Goal: Task Accomplishment & Management: Manage account settings

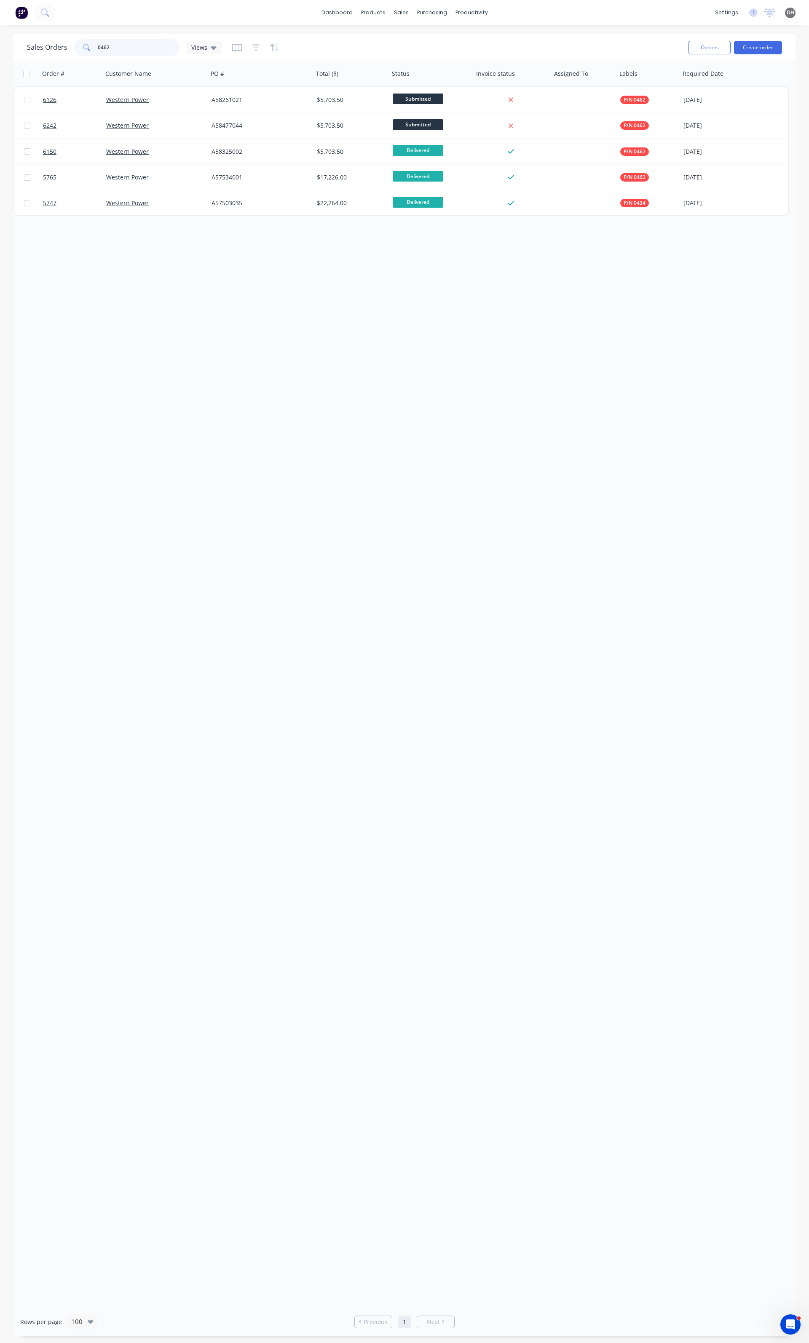
click at [140, 44] on input "0462" at bounding box center [139, 47] width 82 height 17
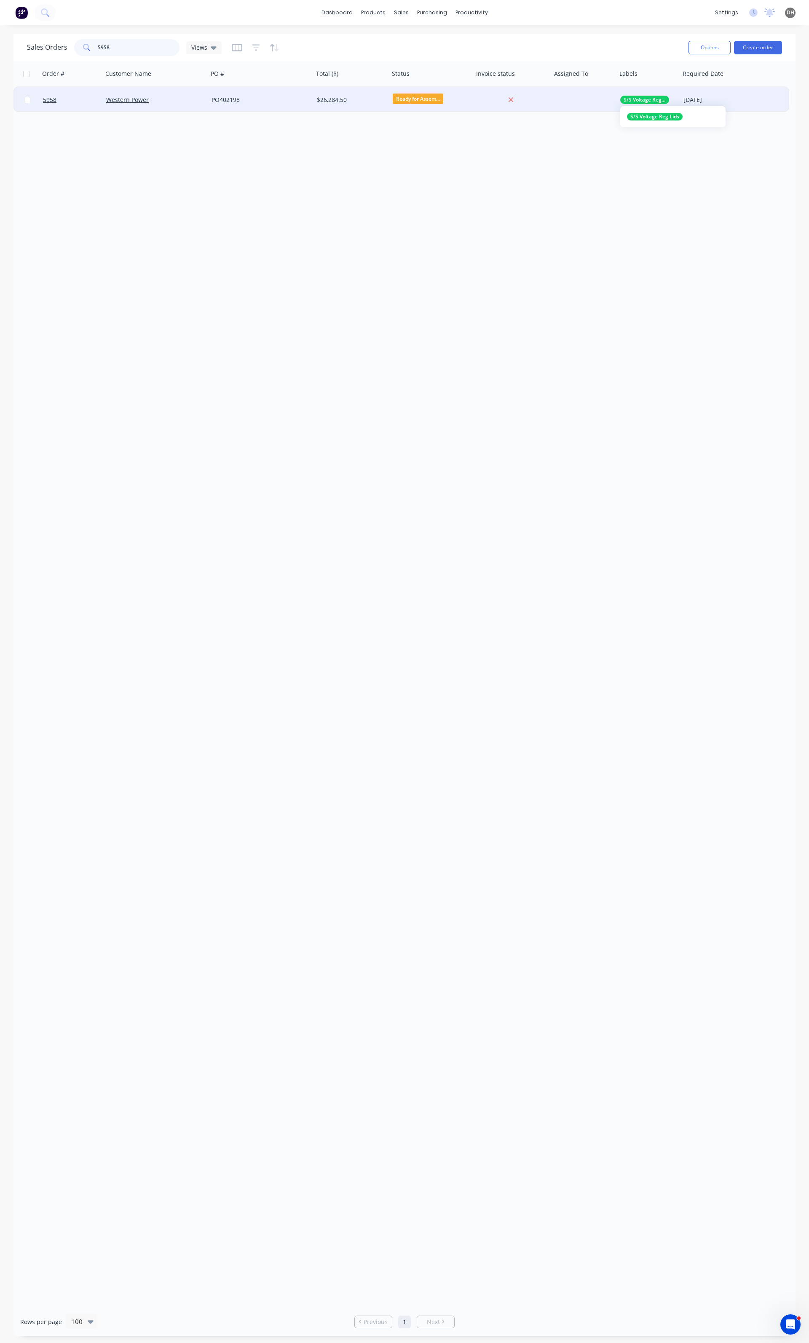
type input "5958"
click at [642, 98] on span "S/S Voltage Reg Lids" at bounding box center [644, 100] width 42 height 8
click at [420, 103] on span "Ready for Assem..." at bounding box center [418, 99] width 51 height 11
click at [407, 100] on span "Ready for Assem..." at bounding box center [418, 99] width 51 height 11
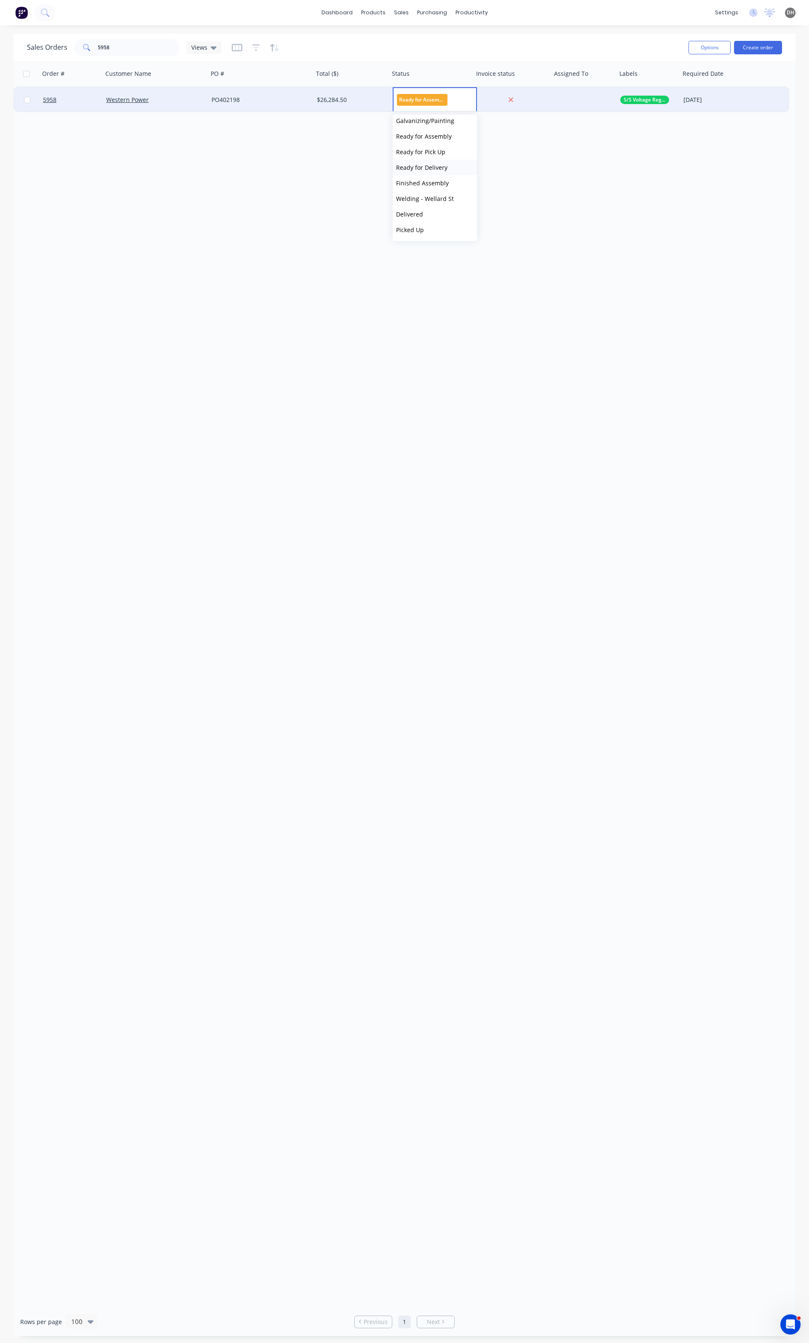
click at [442, 171] on span "Ready for Delivery" at bounding box center [421, 167] width 51 height 8
click at [194, 97] on div "Western Power" at bounding box center [153, 100] width 94 height 8
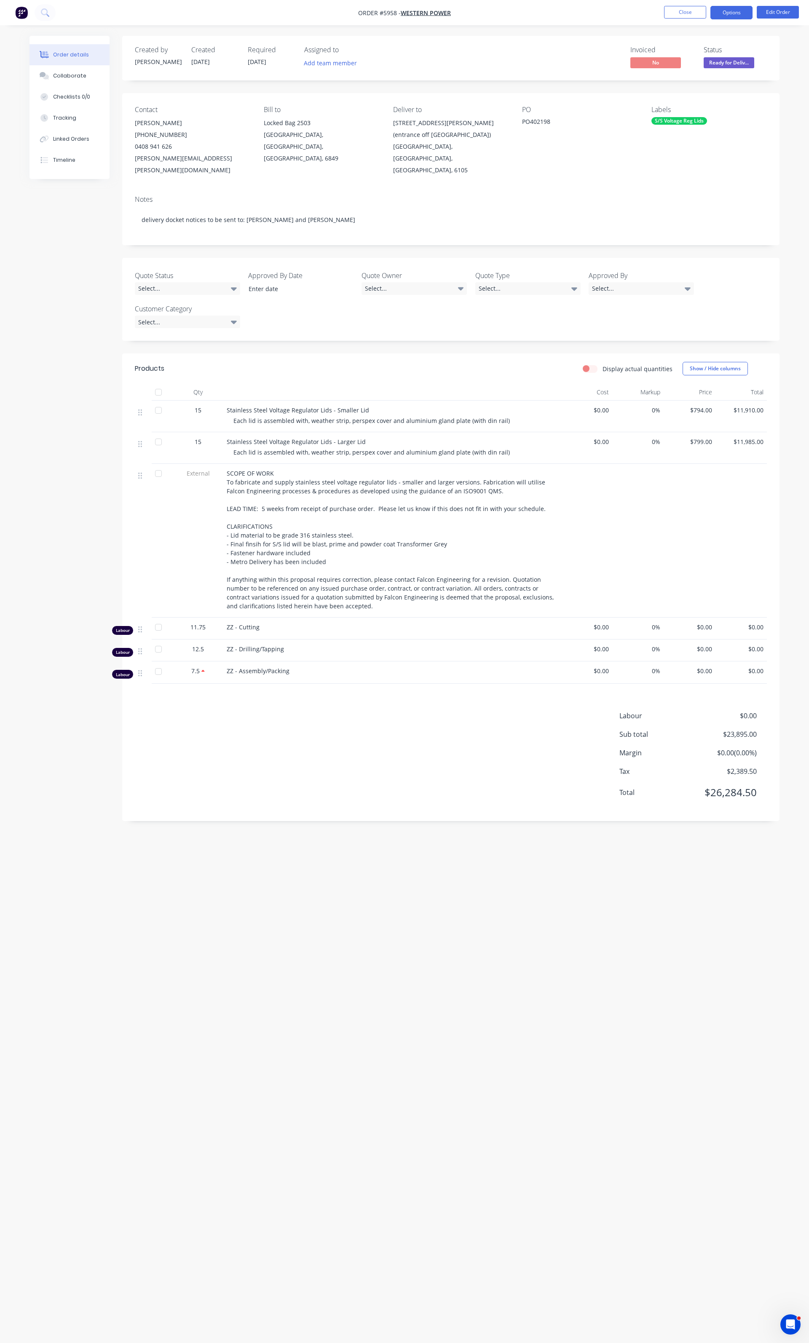
click at [718, 19] on button "Options" at bounding box center [731, 12] width 42 height 13
click at [686, 113] on div "Delivery Docket" at bounding box center [706, 118] width 78 height 12
click at [686, 81] on div "Without pricing" at bounding box center [706, 85] width 78 height 12
click at [700, 119] on div "Delivery Docket" at bounding box center [706, 118] width 78 height 12
click at [700, 86] on div "Without pricing" at bounding box center [706, 85] width 78 height 12
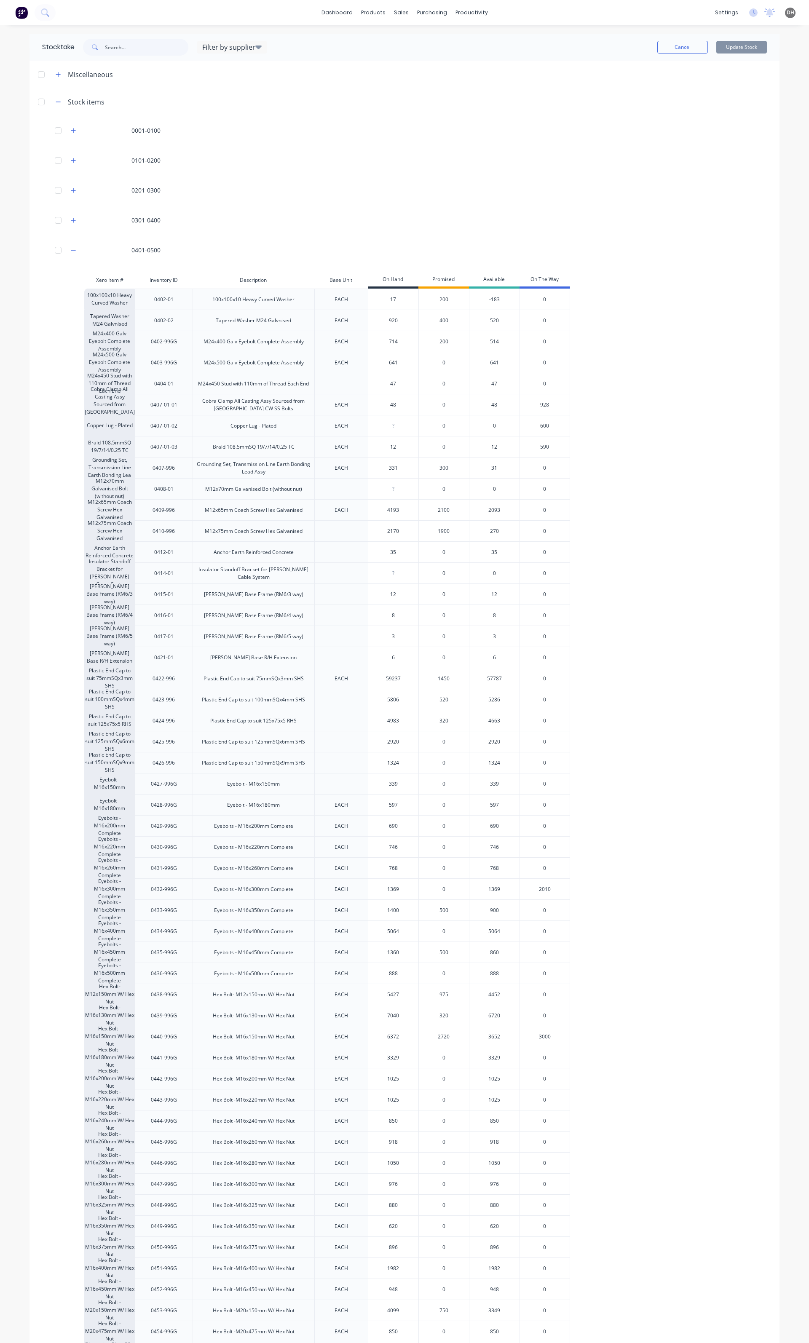
scroll to position [56, 0]
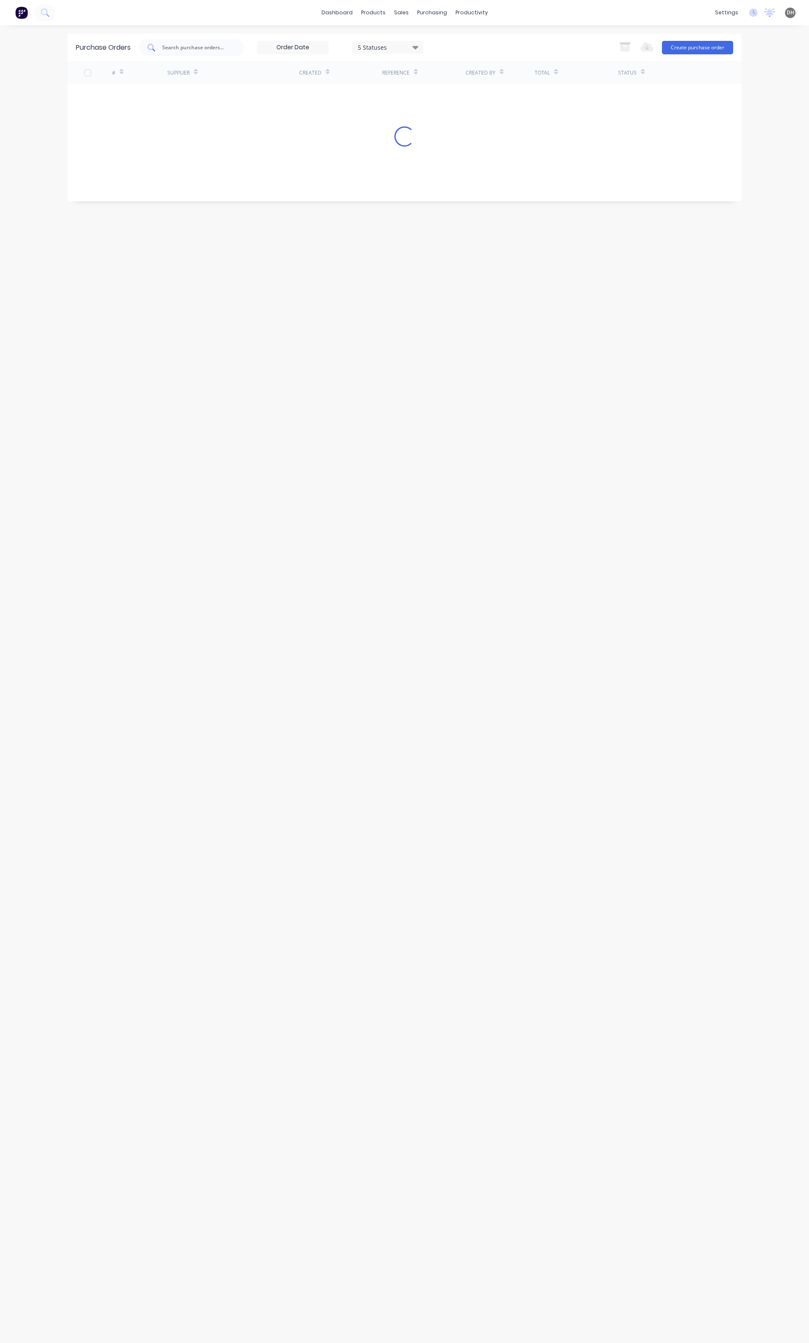
click at [183, 45] on input "text" at bounding box center [196, 47] width 70 height 8
type input "9515"
click at [186, 96] on div "LMATS PTY LTD" at bounding box center [188, 95] width 43 height 9
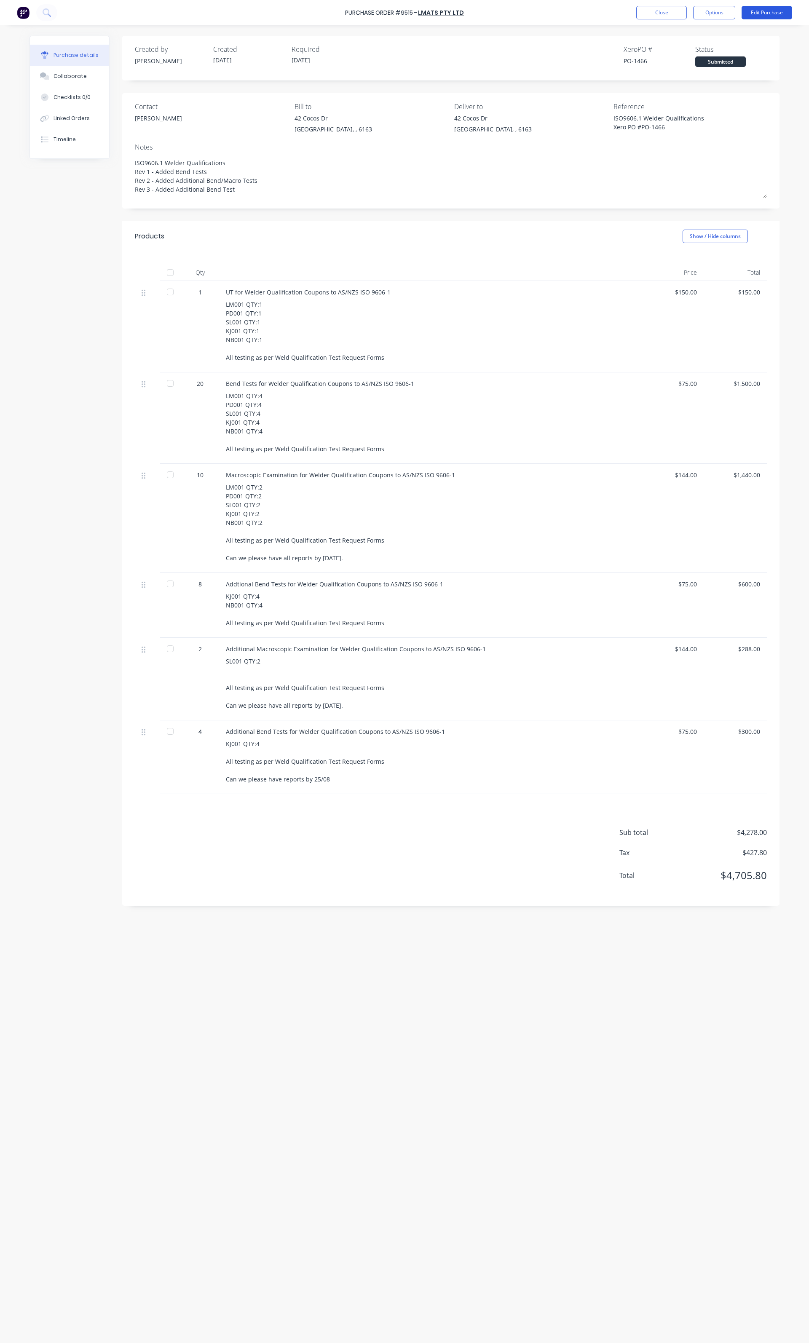
click at [744, 15] on button "Edit Purchase" at bounding box center [766, 12] width 51 height 13
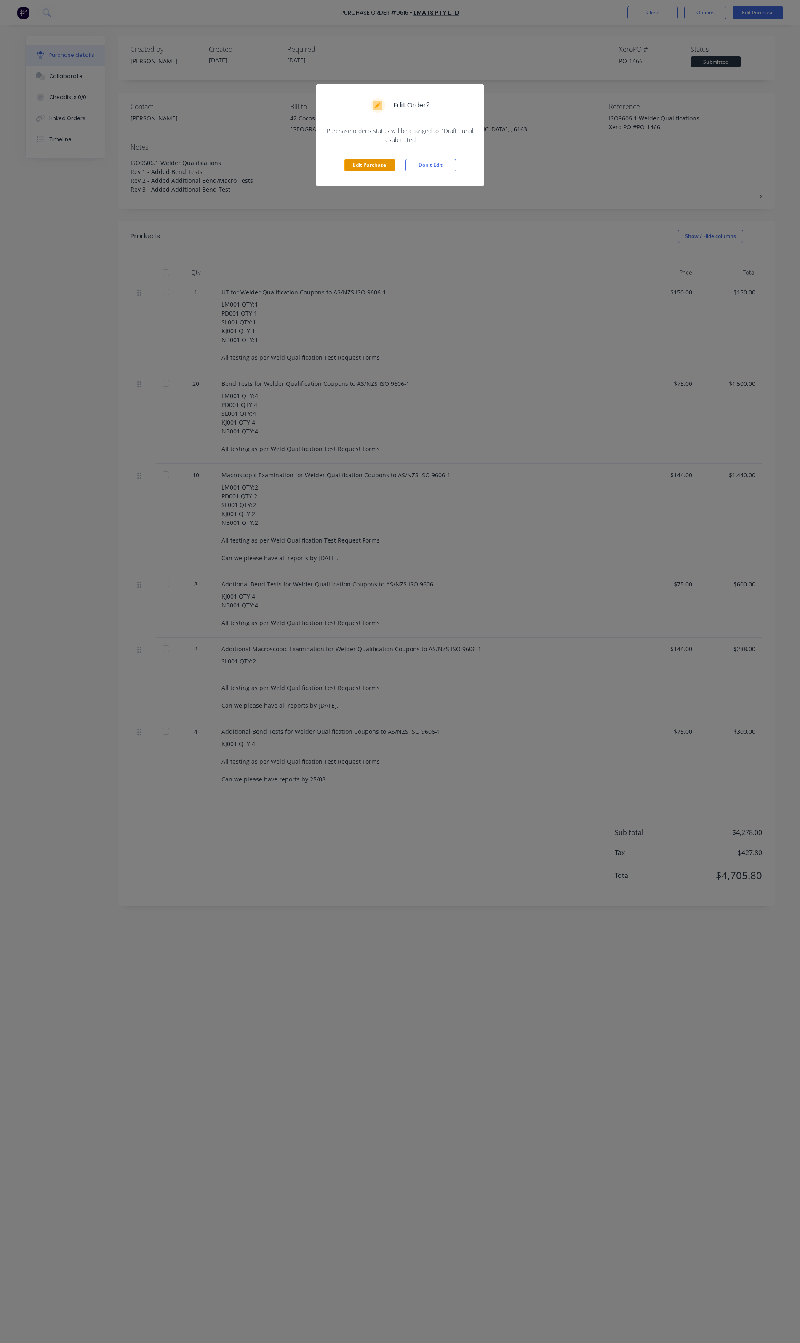
click at [370, 170] on button "Edit Purchase" at bounding box center [370, 165] width 51 height 13
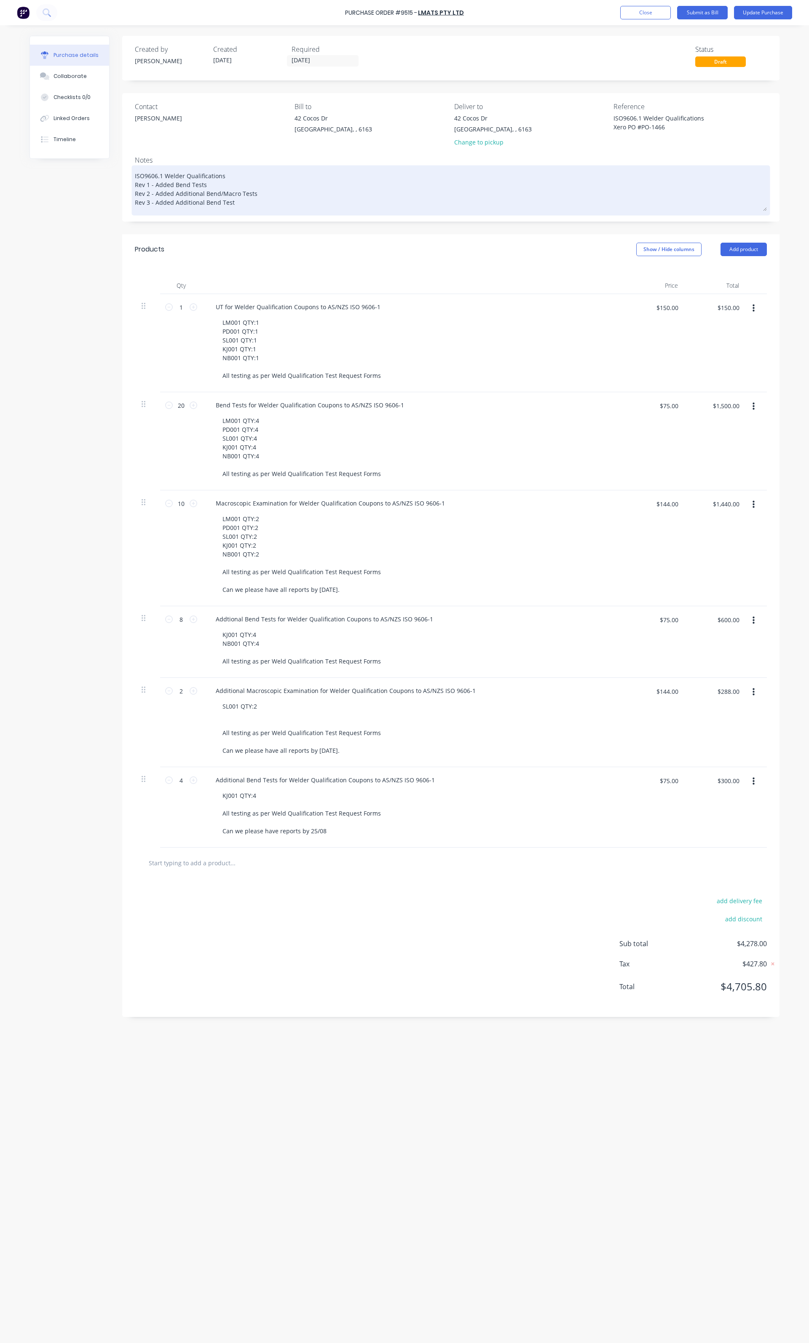
click at [237, 204] on textarea "ISO9606.1 Welder Qualifications Rev 1 - Added Bend Tests Rev 2 - Added Addition…" at bounding box center [451, 189] width 632 height 44
type textarea "x"
type textarea "ISO9606.1 Welder Qualifications Rev 1 - Added Bend Tests Rev 2 - Added Addition…"
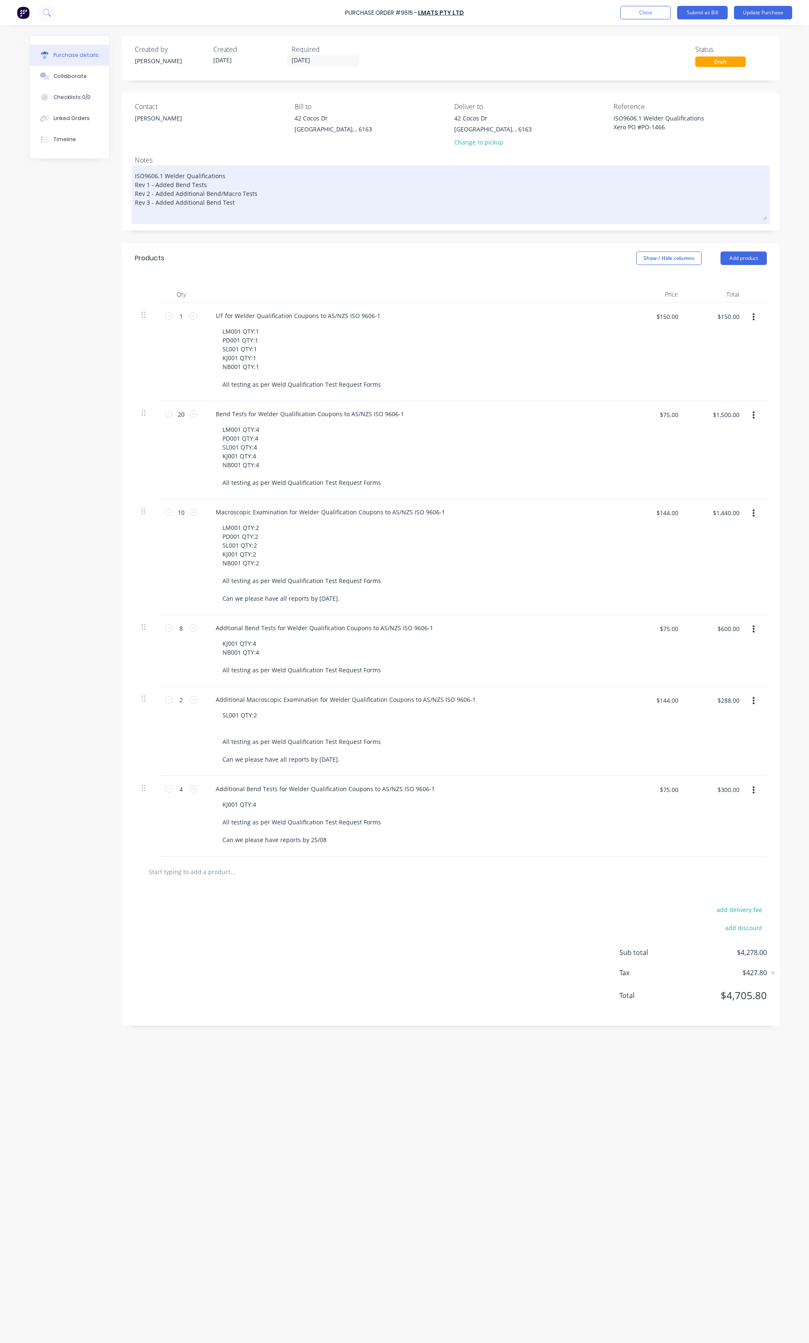
type textarea "x"
type textarea "ISO9606.1 Welder Qualifications Rev 1 - Added Bend Tests Rev 2 - Added Addition…"
type textarea "x"
type textarea "ISO9606.1 Welder Qualifications Rev 1 - Added Bend Tests Rev 2 - Added Addition…"
type textarea "x"
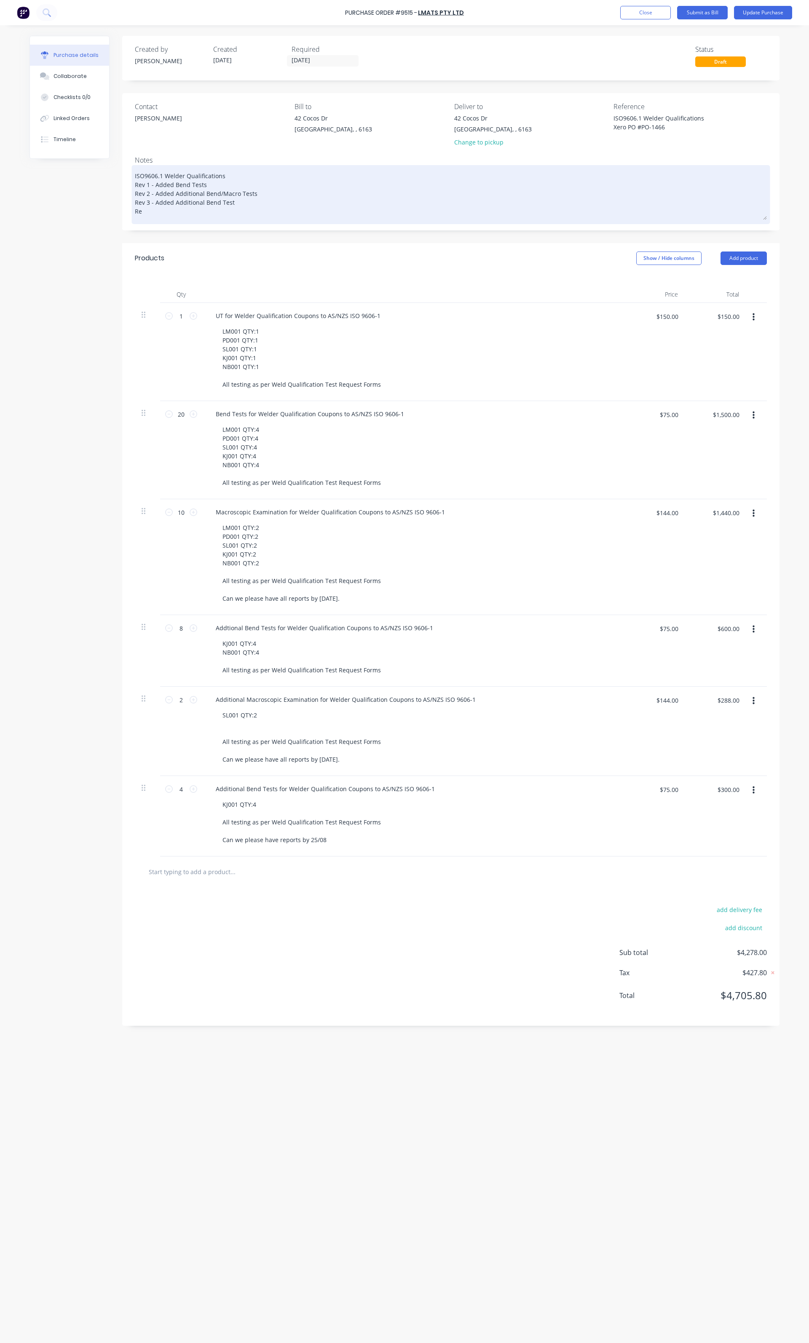
type textarea "ISO9606.1 Welder Qualifications Rev 1 - Added Bend Tests Rev 2 - Added Addition…"
type textarea "x"
type textarea "ISO9606.1 Welder Qualifications Rev 1 - Added Bend Tests Rev 2 - Added Addition…"
type textarea "x"
type textarea "ISO9606.1 Welder Qualifications Rev 1 - Added Bend Tests Rev 2 - Added Addition…"
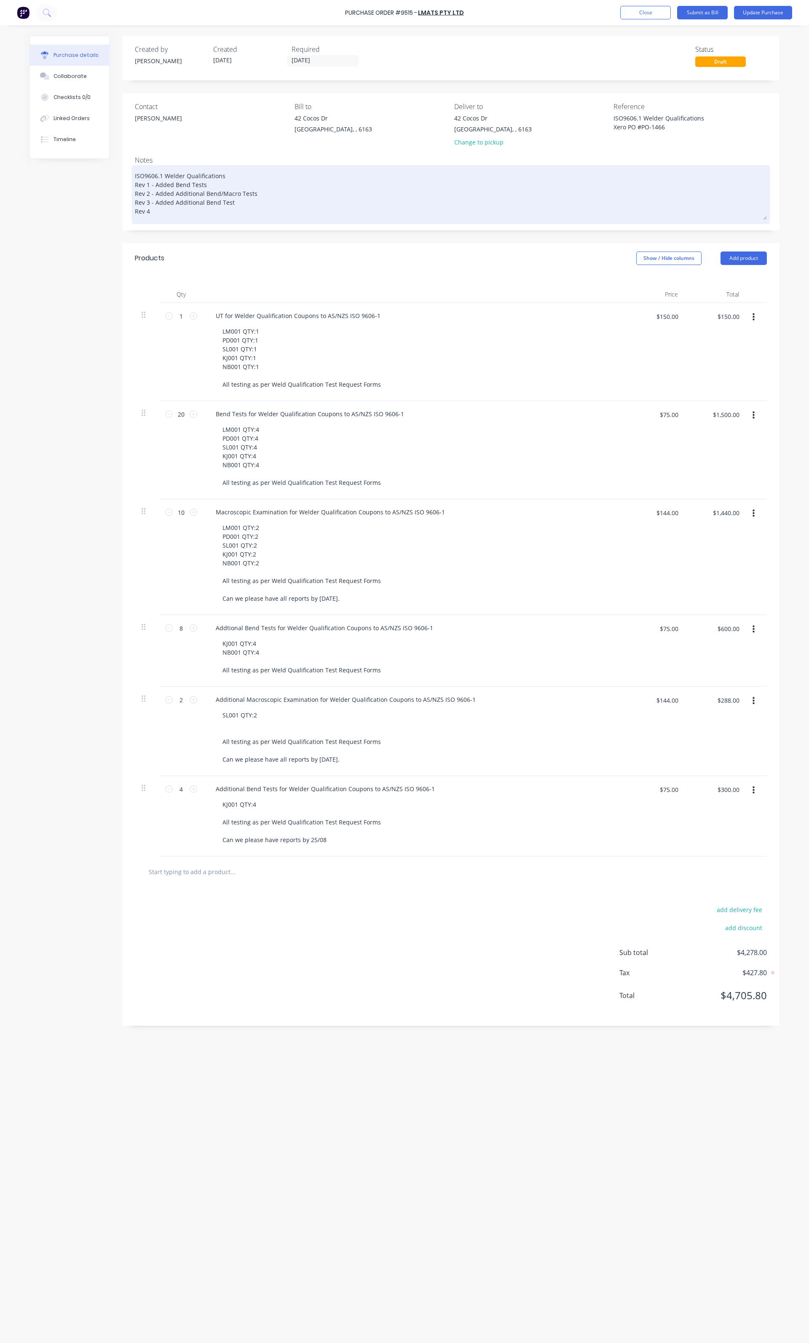
type textarea "x"
type textarea "ISO9606.1 Welder Qualifications Rev 1 - Added Bend Tests Rev 2 - Added Addition…"
type textarea "x"
type textarea "ISO9606.1 Welder Qualifications Rev 1 - Added Bend Tests Rev 2 - Added Addition…"
type textarea "x"
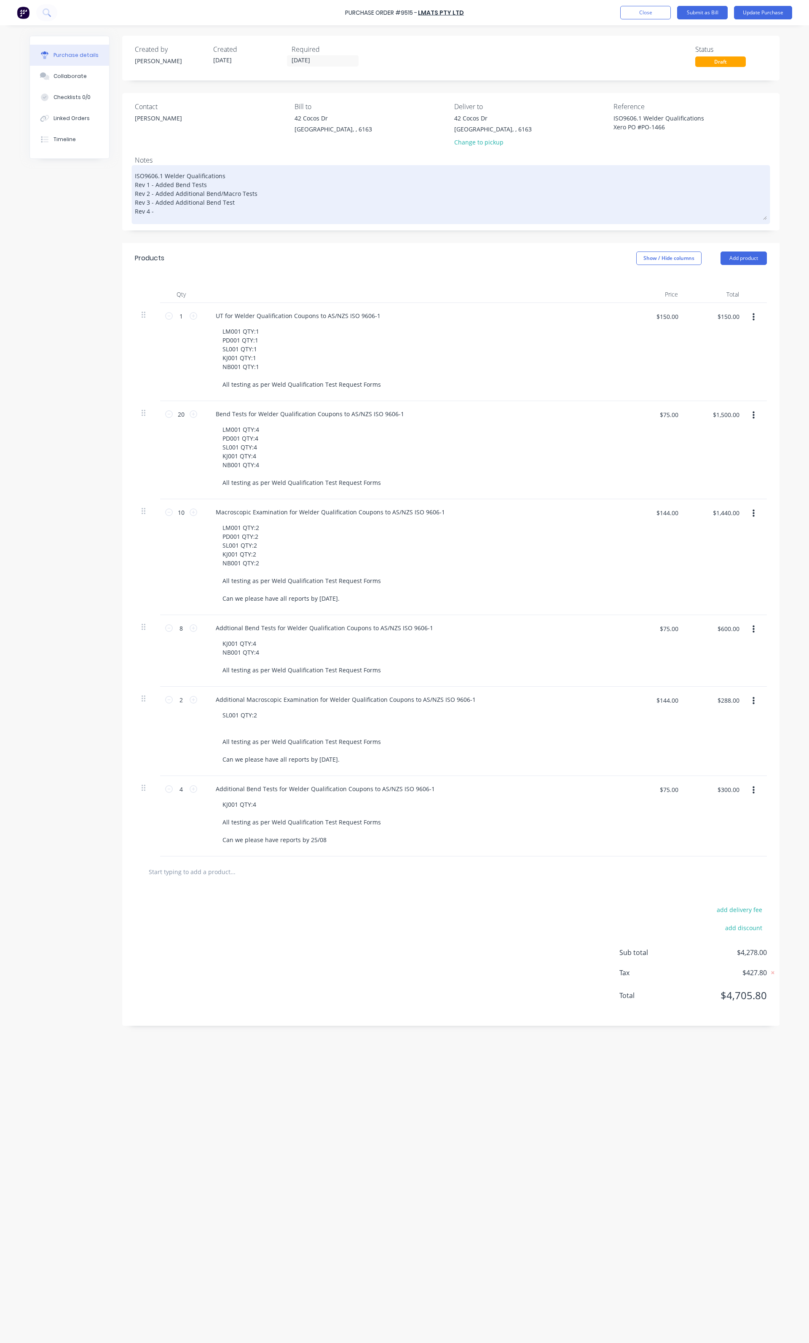
type textarea "ISO9606.1 Welder Qualifications Rev 1 - Added Bend Tests Rev 2 - Added Addition…"
type textarea "x"
type textarea "ISO9606.1 Welder Qualifications Rev 1 - Added Bend Tests Rev 2 - Added Addition…"
drag, startPoint x: 237, startPoint y: 204, endPoint x: 154, endPoint y: 203, distance: 83.0
click at [154, 203] on textarea "ISO9606.1 Welder Qualifications Rev 1 - Added Bend Tests Rev 2 - Added Addition…" at bounding box center [451, 193] width 632 height 53
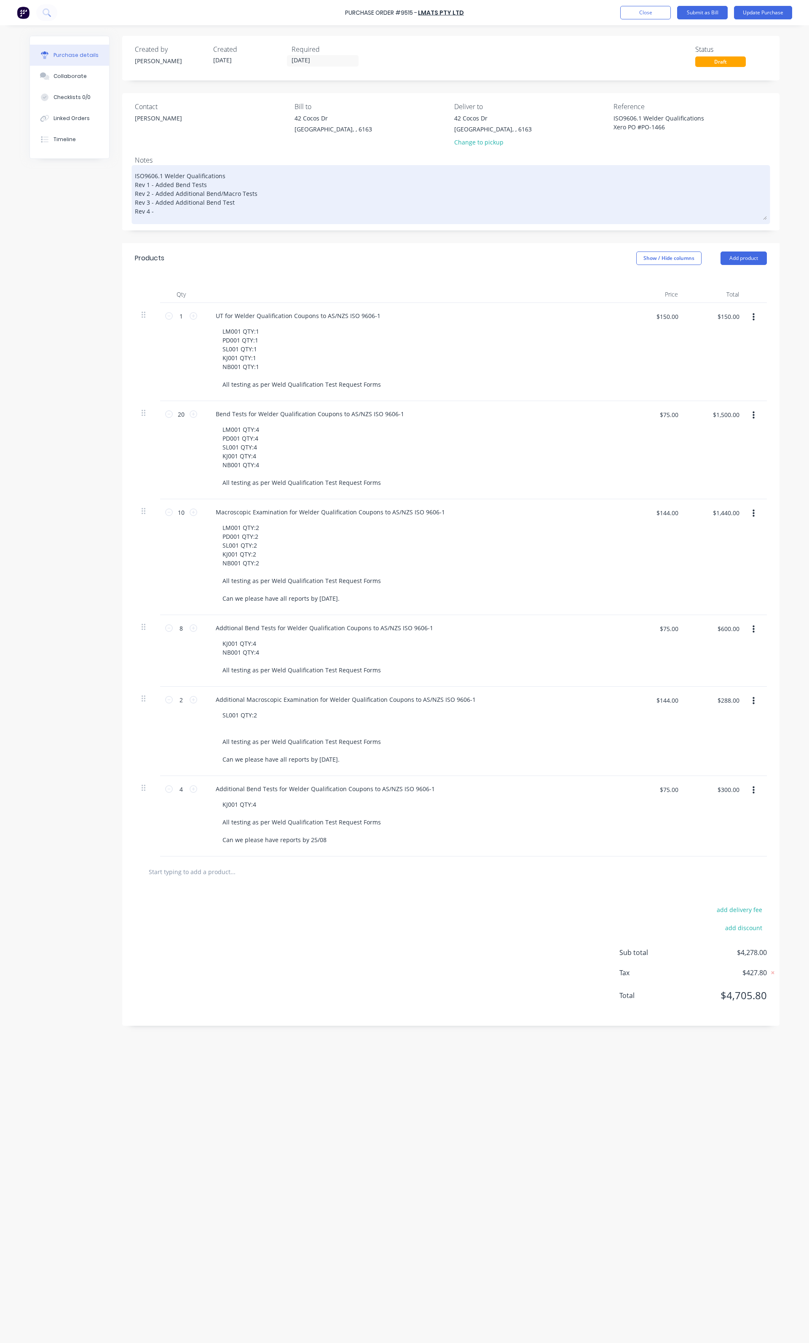
click at [171, 214] on textarea "ISO9606.1 Welder Qualifications Rev 1 - Added Bend Tests Rev 2 - Added Addition…" at bounding box center [451, 193] width 632 height 53
paste textarea "Added Additional Bend Test"
type textarea "x"
type textarea "ISO9606.1 Welder Qualifications Rev 1 - Added Bend Tests Rev 2 - Added Addition…"
type textarea "x"
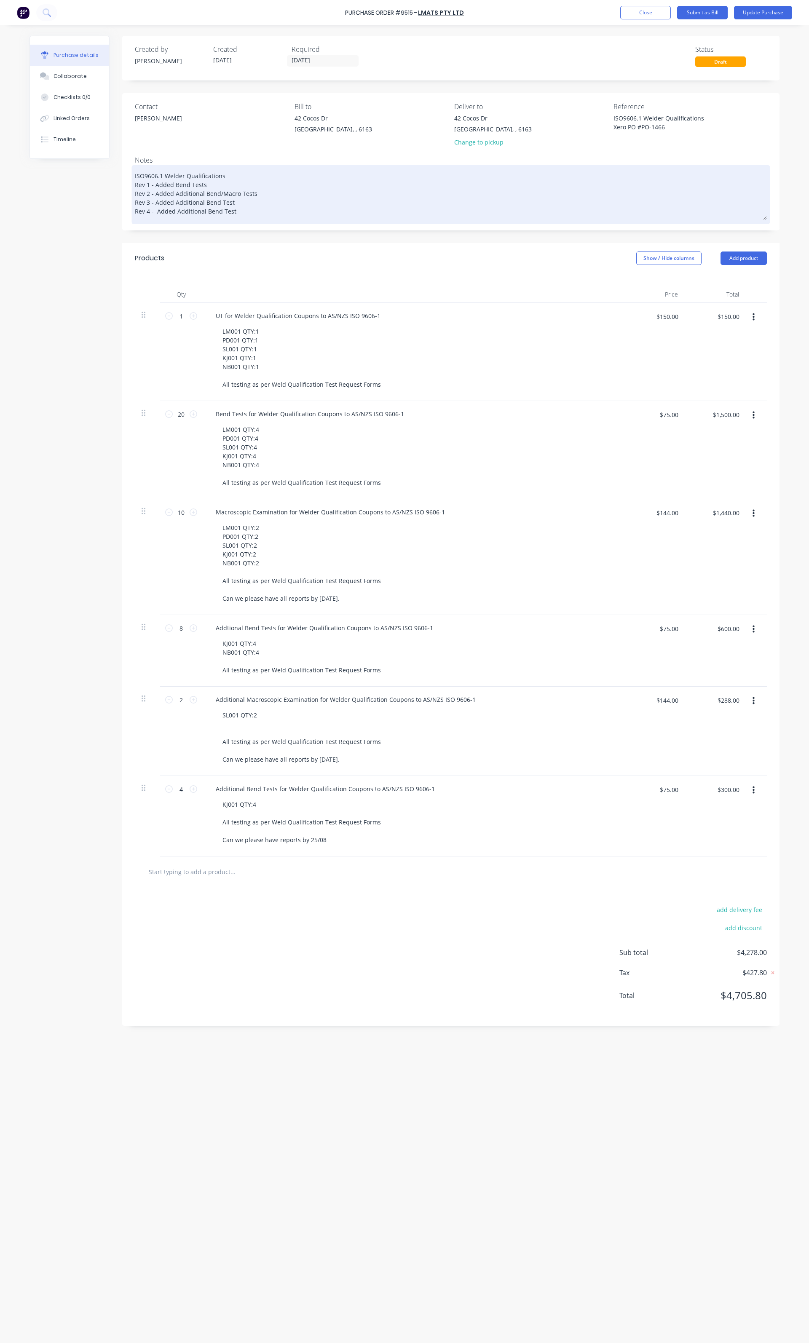
type textarea "ISO9606.1 Welder Qualifications Rev 1 - Added Bend Tests Rev 2 - Added Addition…"
type textarea "x"
type textarea "ISO9606.1 Welder Qualifications Rev 1 - Added Bend Tests Rev 2 - Added Addition…"
type textarea "x"
type textarea "ISO9606.1 Welder Qualifications Rev 1 - Added Bend Tests Rev 2 - Added Addition…"
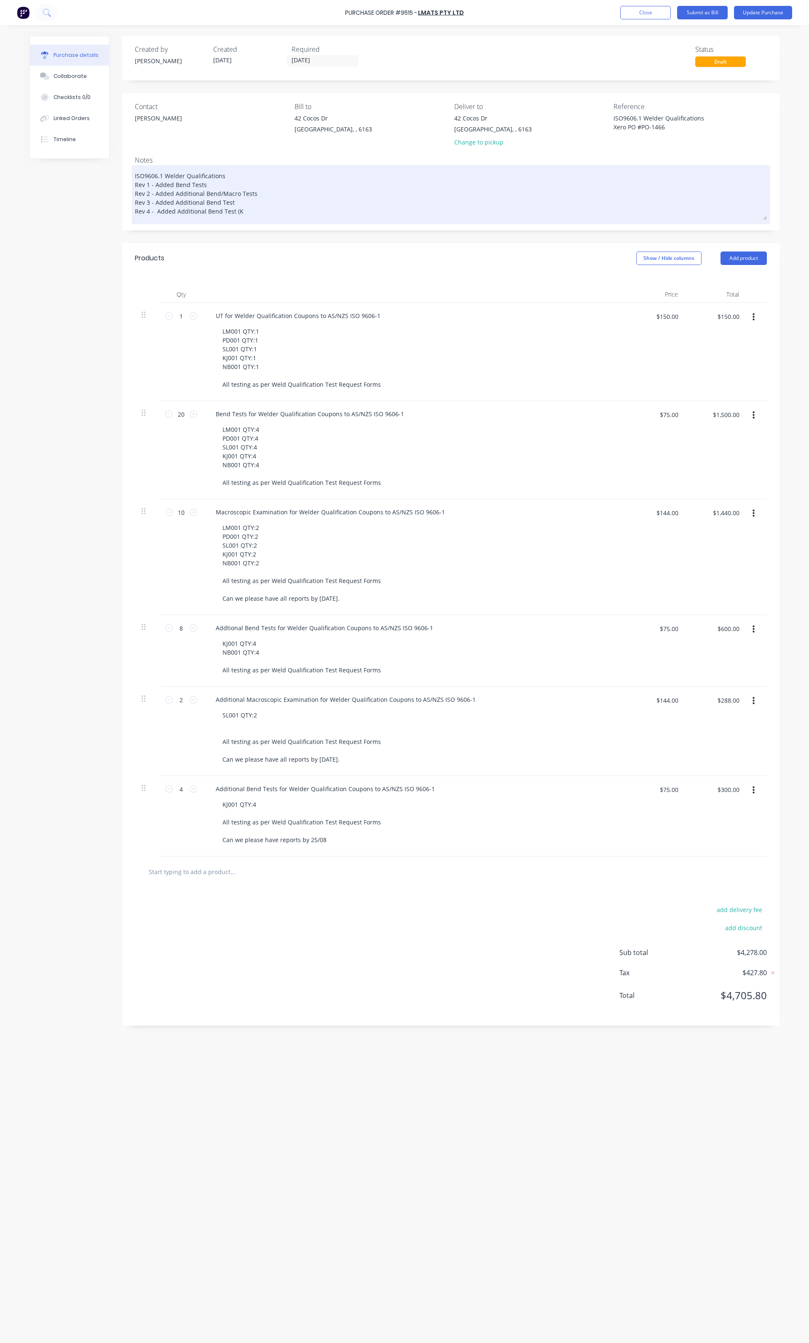
type textarea "x"
type textarea "ISO9606.1 Welder Qualifications Rev 1 - Added Bend Tests Rev 2 - Added Addition…"
type textarea "x"
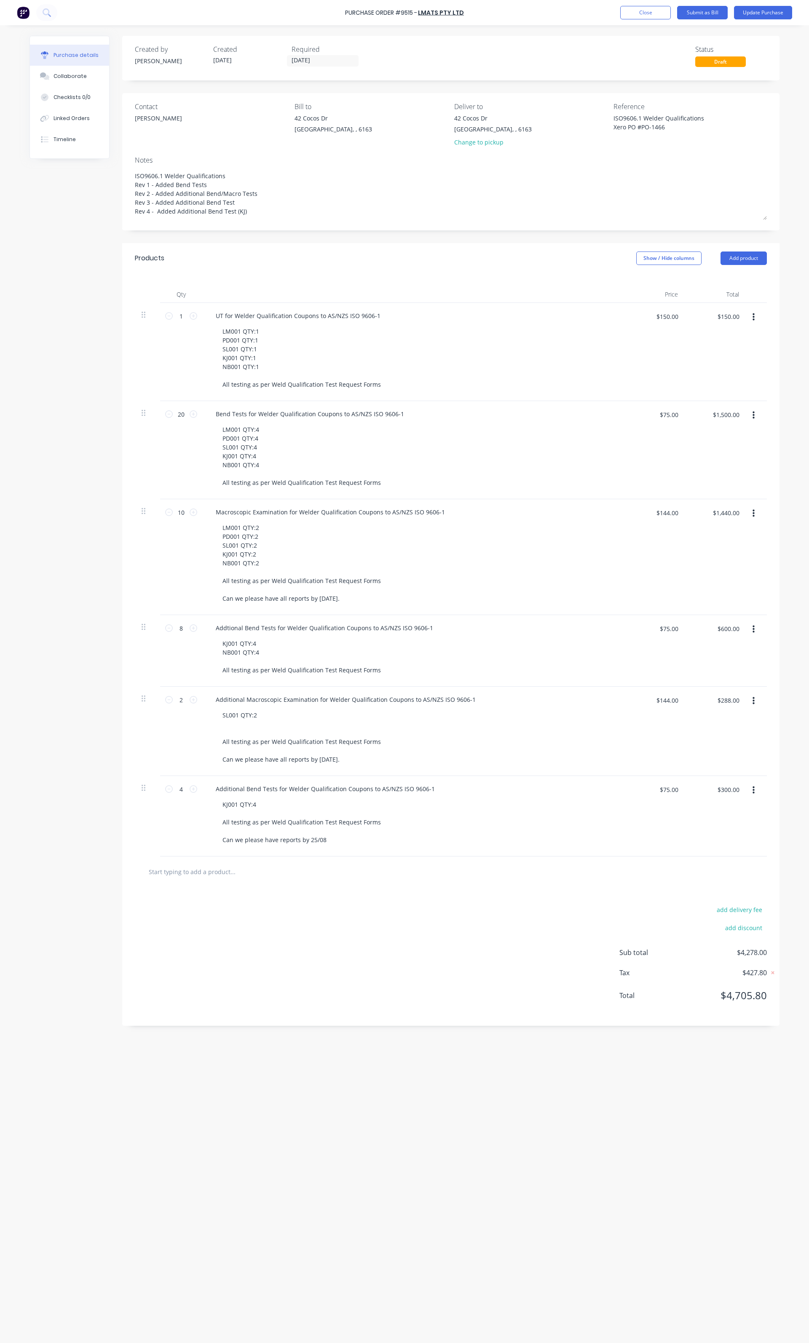
type textarea "ISO9606.1 Welder Qualifications Rev 1 - Added Bend Tests Rev 2 - Added Addition…"
type textarea "x"
type textarea "ISO9606.1 Welder Qualifications Rev 1 - Added Bend Tests Rev 2 - Added Addition…"
click at [753, 794] on icon "button" at bounding box center [753, 790] width 2 height 9
click at [732, 838] on button "Duplicate" at bounding box center [728, 829] width 72 height 17
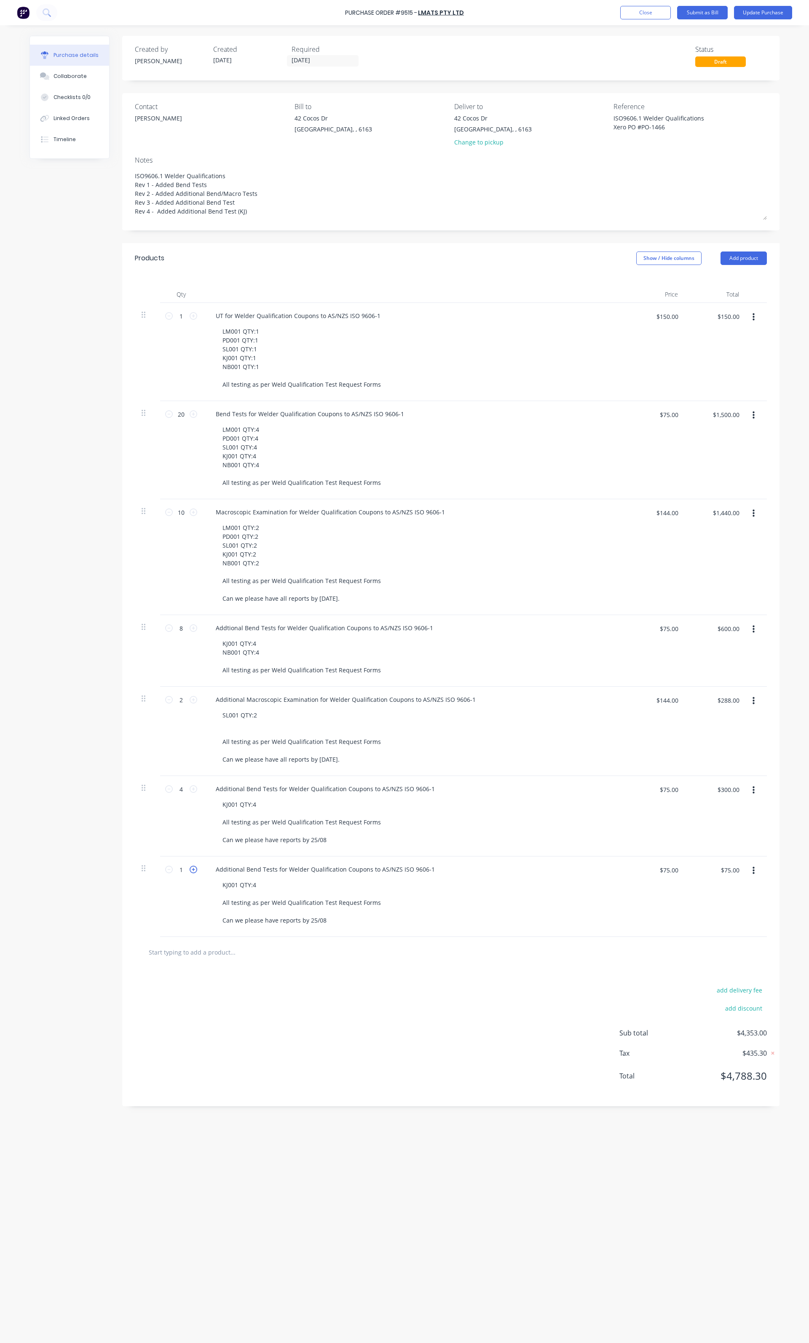
click at [195, 872] on icon at bounding box center [194, 870] width 8 height 8
type textarea "x"
type input "2"
type input "$150.00"
click at [195, 872] on icon at bounding box center [194, 870] width 8 height 8
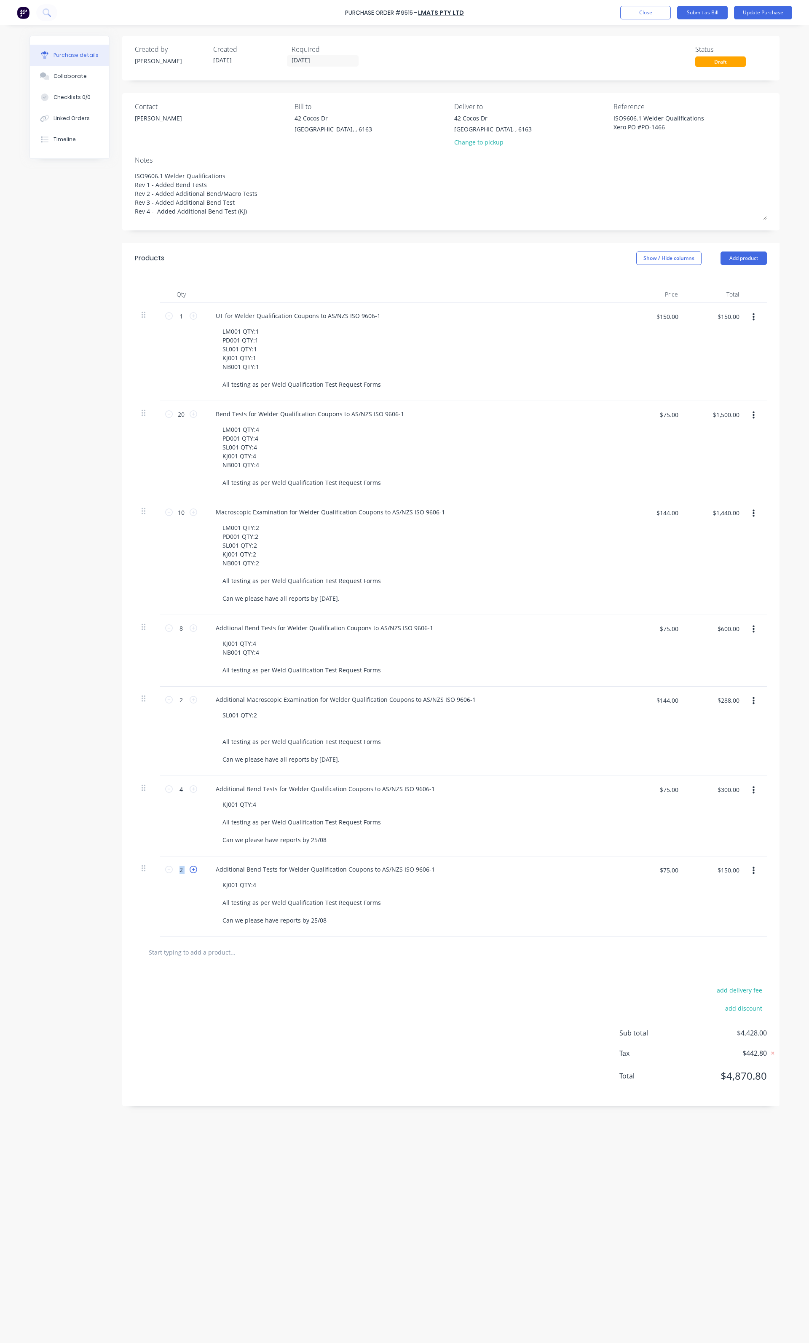
type textarea "x"
type input "3"
type input "$225.00"
click at [195, 872] on icon at bounding box center [194, 870] width 8 height 8
type textarea "x"
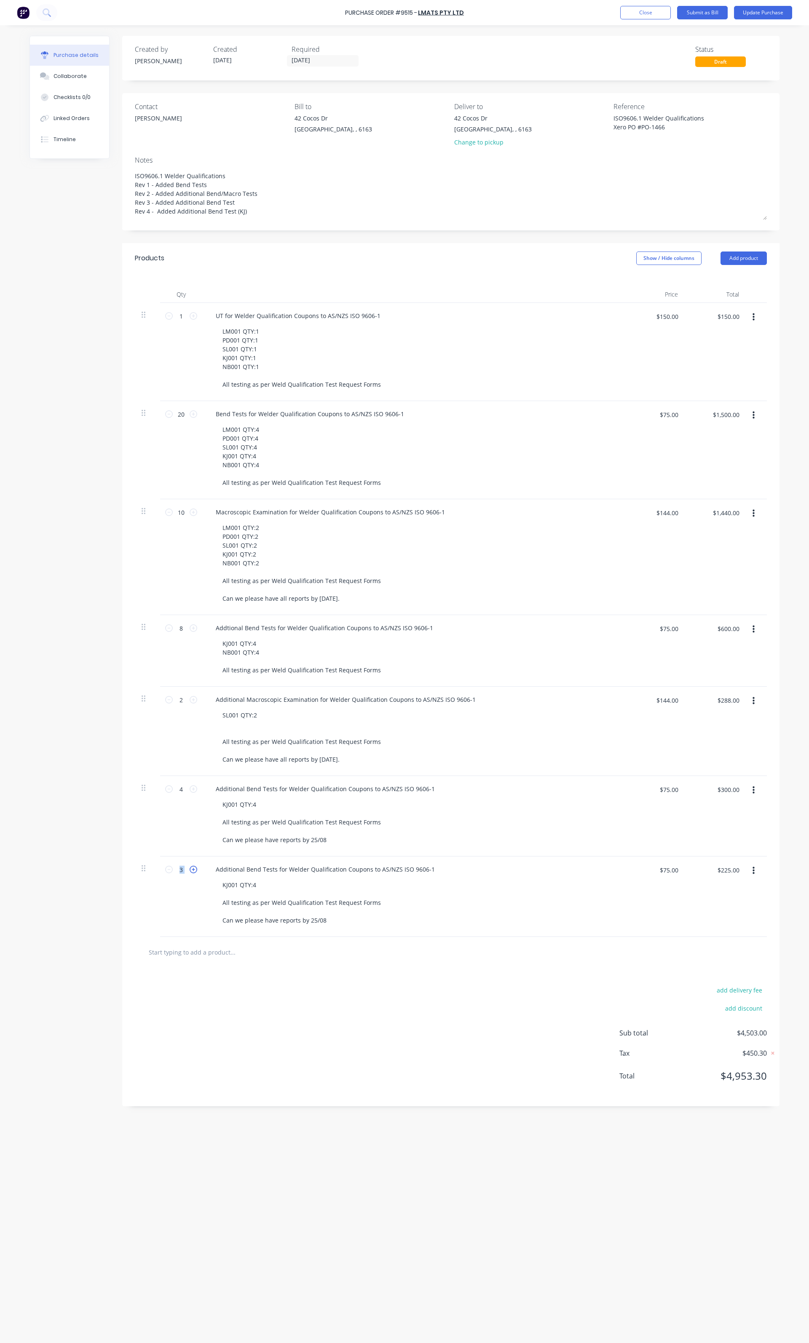
type input "4"
type input "$300.00"
click at [744, 8] on button "Update Purchase" at bounding box center [763, 12] width 58 height 13
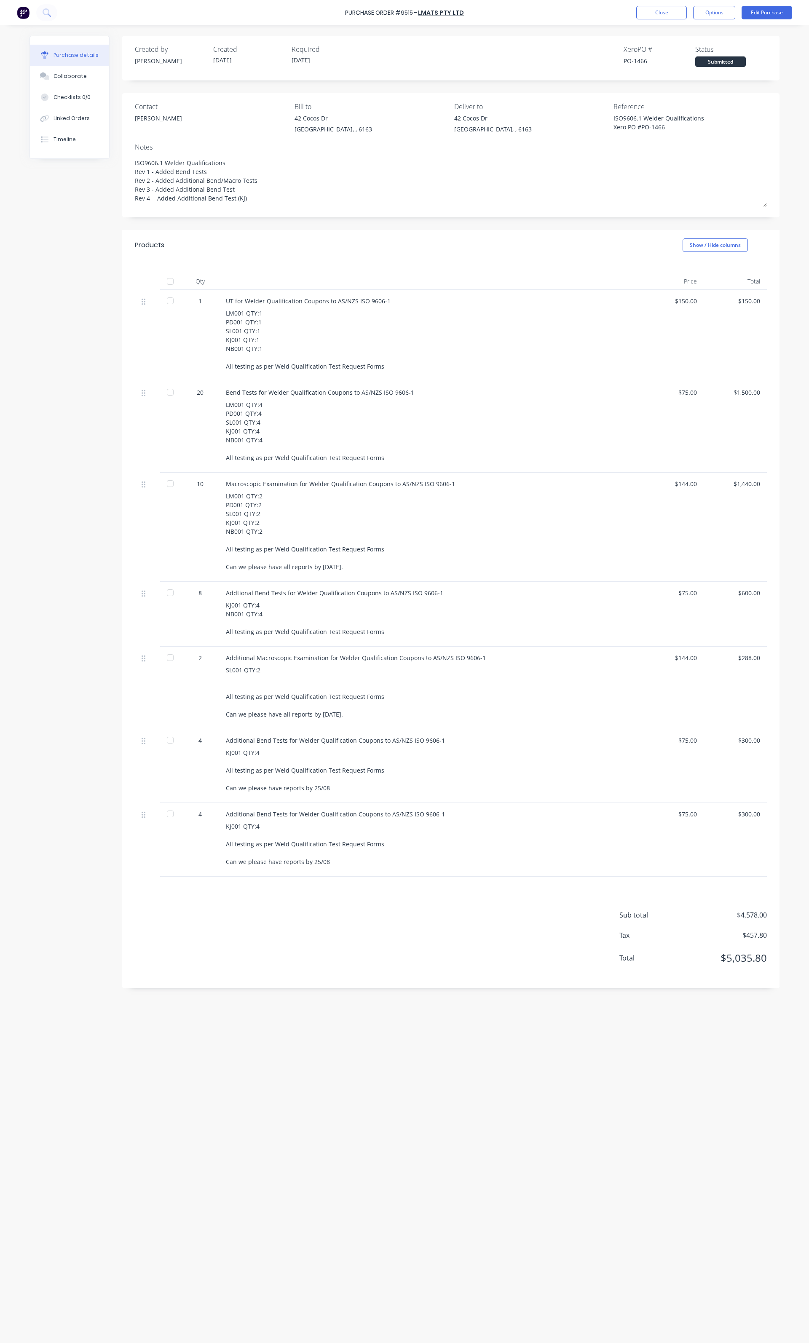
click at [765, 22] on div "Purchase Order #9515 - LMATS PTY LTD Close Options Edit Purchase" at bounding box center [404, 12] width 809 height 25
click at [765, 16] on button "Edit Purchase" at bounding box center [766, 12] width 51 height 13
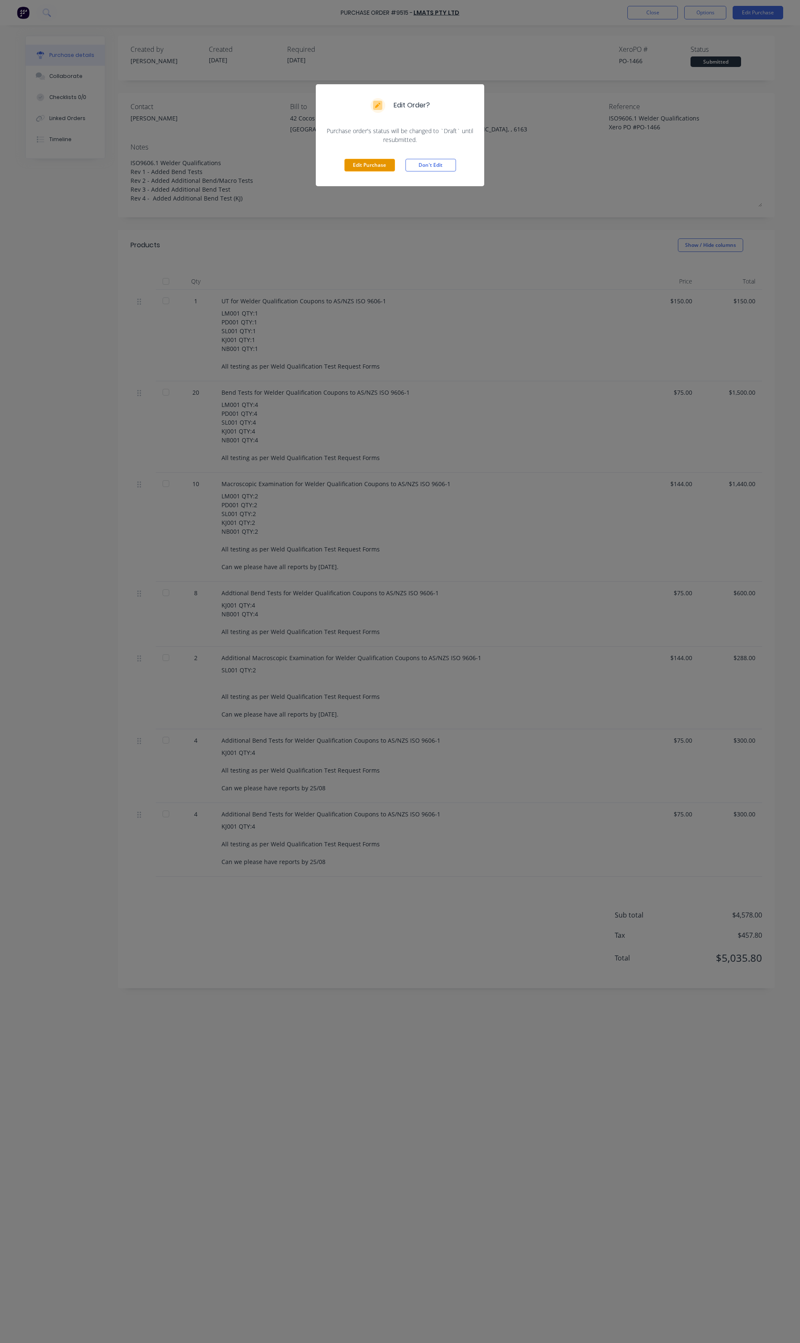
click at [376, 161] on button "Edit Purchase" at bounding box center [370, 165] width 51 height 13
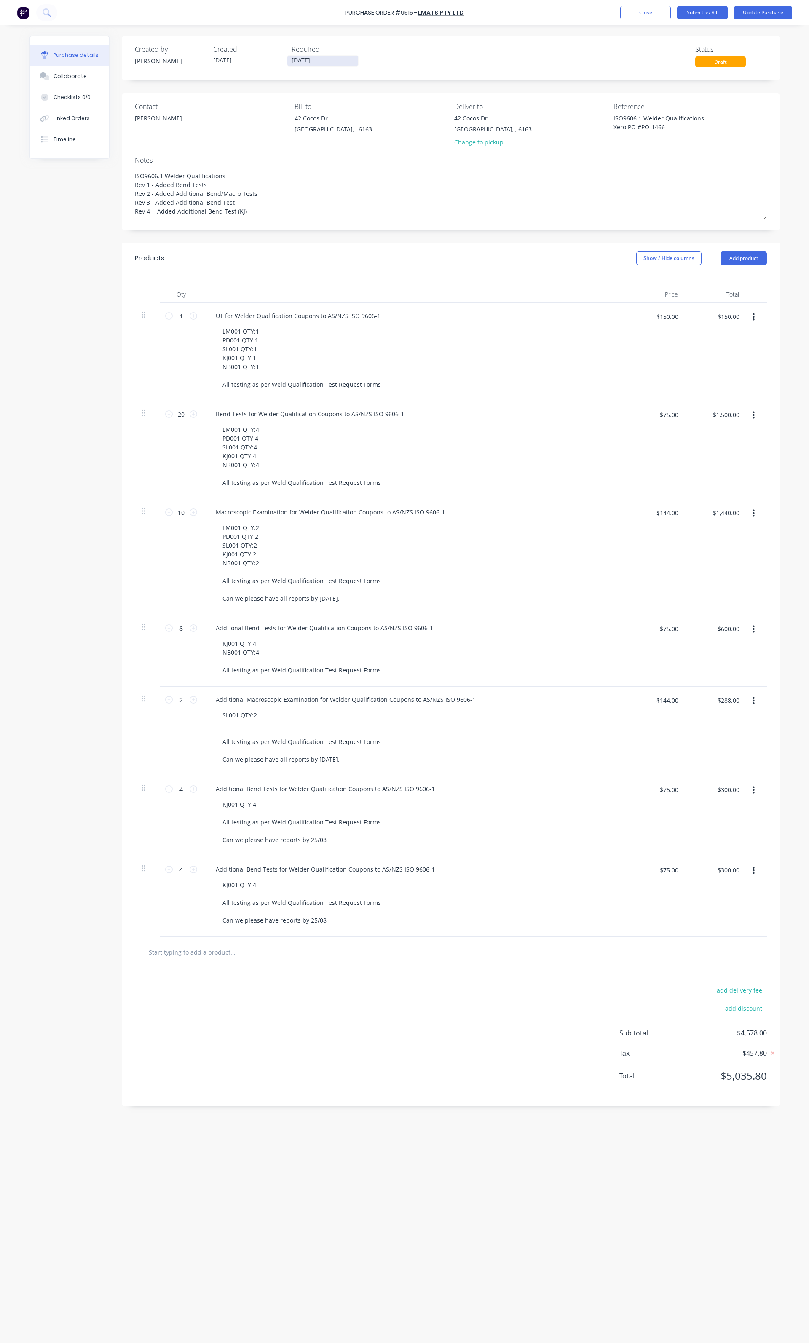
click at [302, 62] on input "25/08/25" at bounding box center [322, 61] width 71 height 11
click at [344, 168] on div "27" at bounding box center [349, 167] width 13 height 13
type textarea "x"
type input "27/08/25"
click at [755, 19] on button "Update Purchase" at bounding box center [763, 12] width 58 height 13
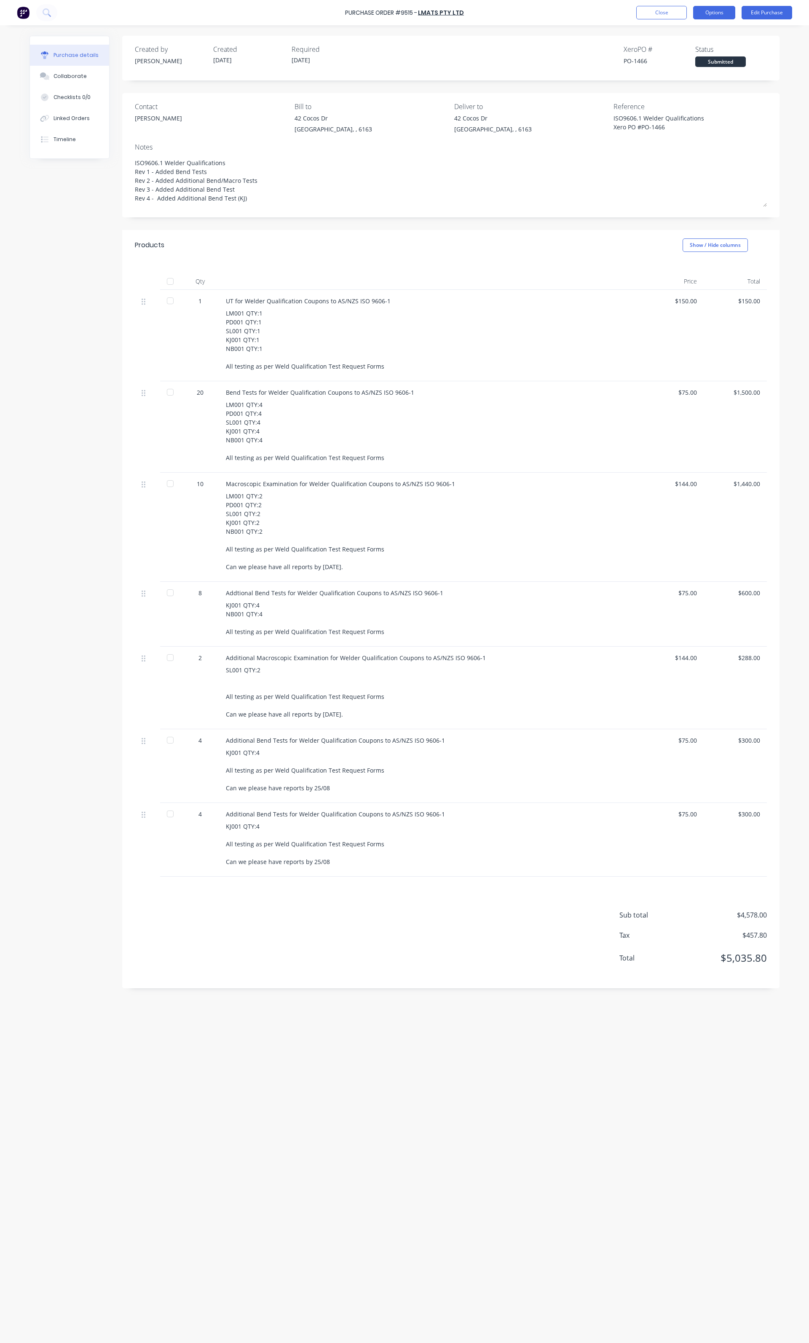
click at [711, 11] on button "Options" at bounding box center [714, 12] width 42 height 13
click at [706, 24] on div "Print / Email Convert to Bill Split order Duplicate Change supplier Archive" at bounding box center [695, 76] width 80 height 105
click at [690, 32] on div "Print / Email" at bounding box center [695, 34] width 65 height 12
click at [683, 75] on button "Without pricing" at bounding box center [695, 67] width 80 height 17
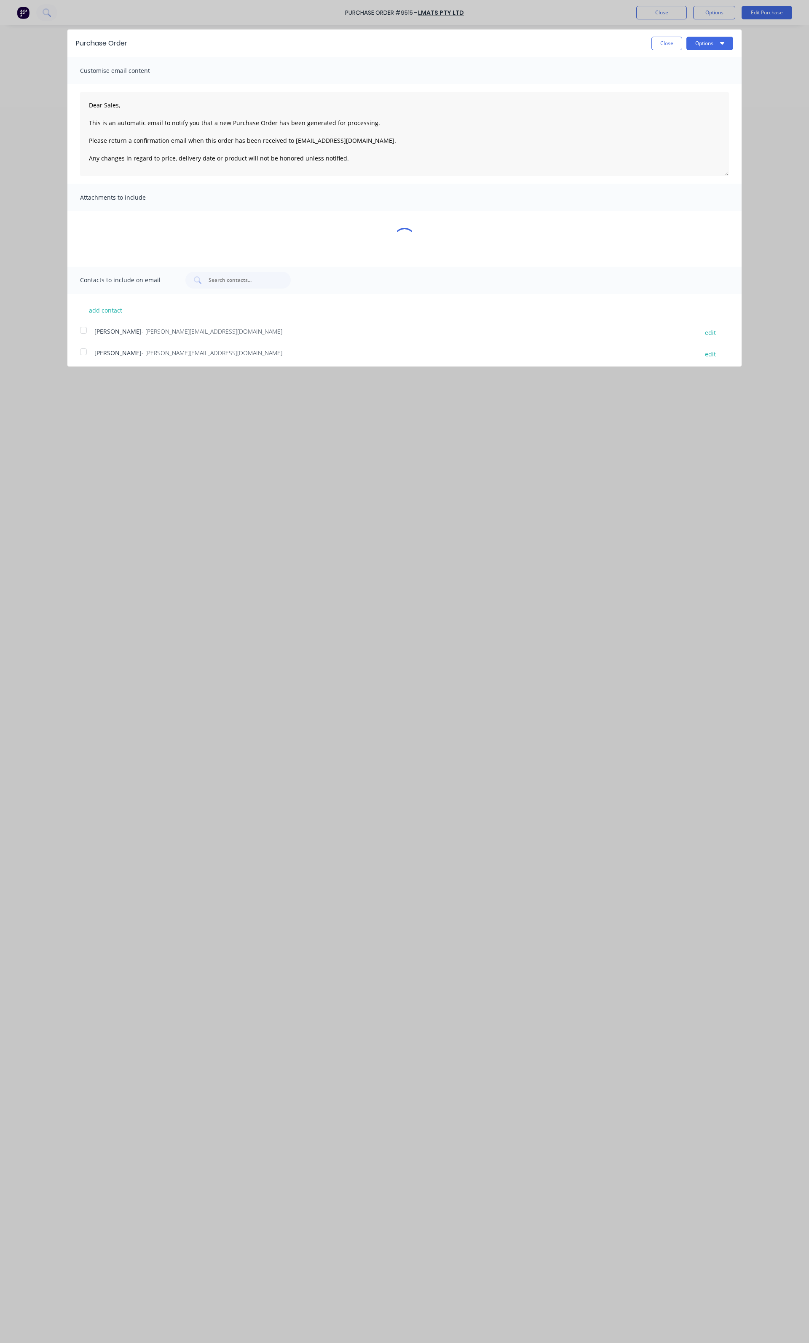
click at [94, 370] on span "Janak Chauhan" at bounding box center [117, 374] width 47 height 8
click at [710, 37] on button "Options" at bounding box center [709, 43] width 47 height 13
click at [684, 69] on div "Print" at bounding box center [692, 65] width 65 height 12
click at [667, 51] on div "Purchase Order Close Options" at bounding box center [404, 42] width 674 height 27
click at [666, 48] on button "Close" at bounding box center [666, 43] width 31 height 13
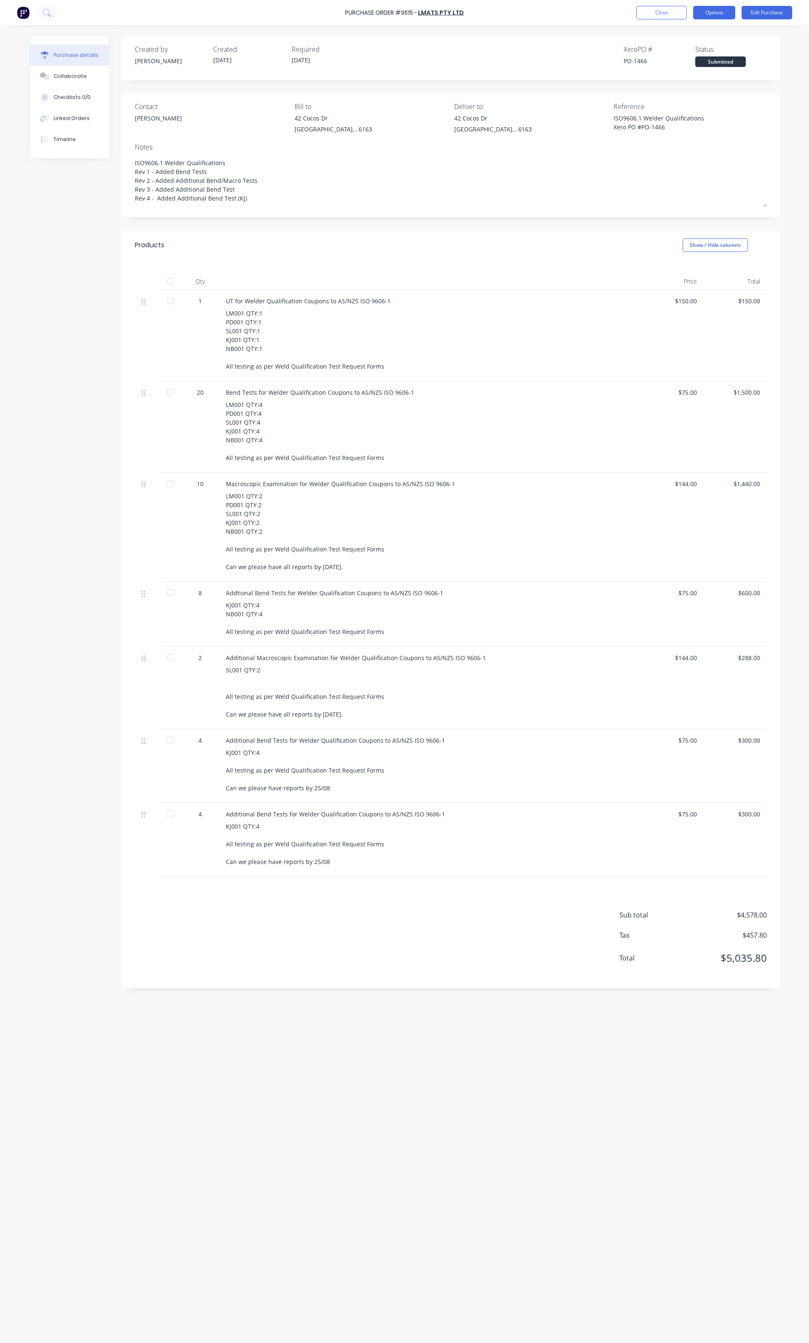
click at [712, 14] on button "Options" at bounding box center [714, 12] width 42 height 13
click at [694, 34] on div "Print / Email" at bounding box center [695, 34] width 65 height 12
click at [685, 54] on div "With pricing" at bounding box center [695, 51] width 65 height 12
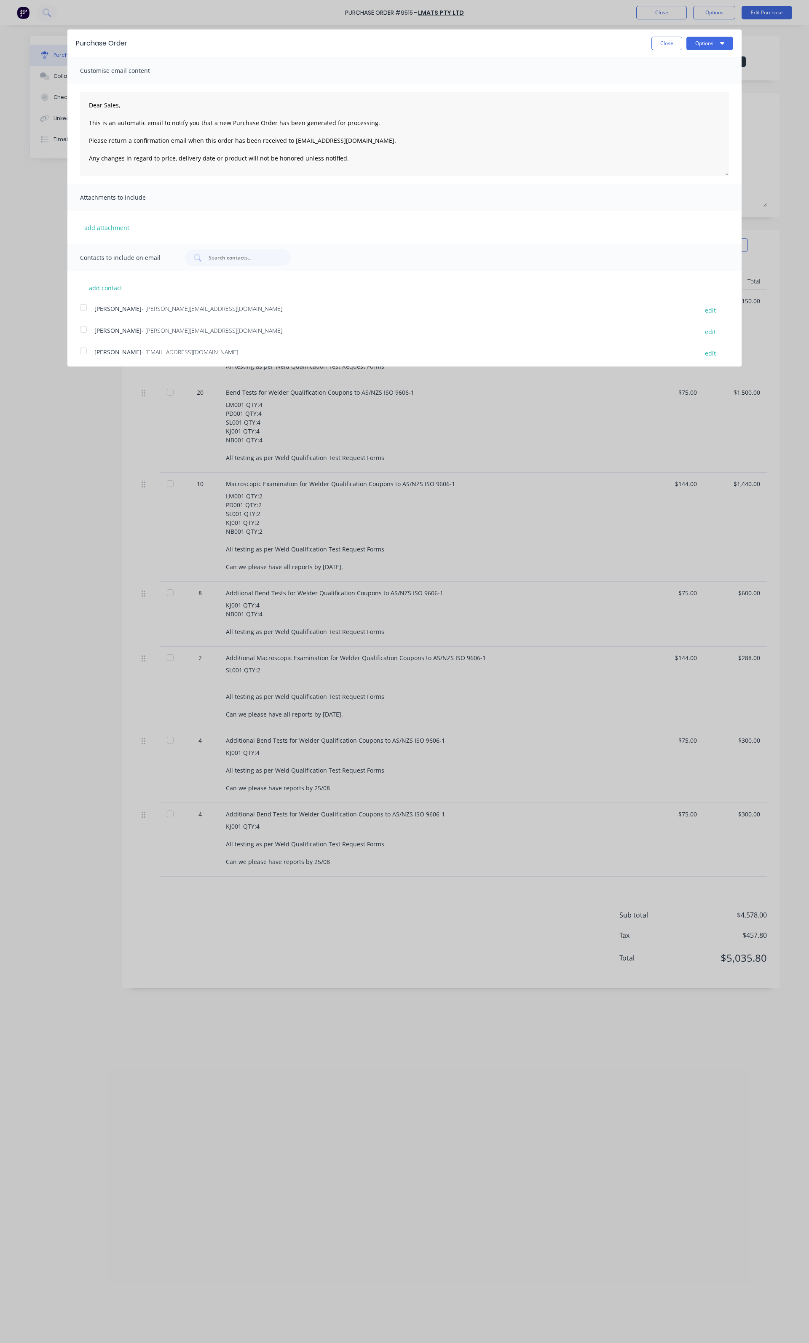
click at [85, 329] on div at bounding box center [83, 329] width 17 height 17
click at [710, 47] on button "Options" at bounding box center [709, 43] width 47 height 13
click at [660, 80] on div "Email" at bounding box center [692, 81] width 65 height 12
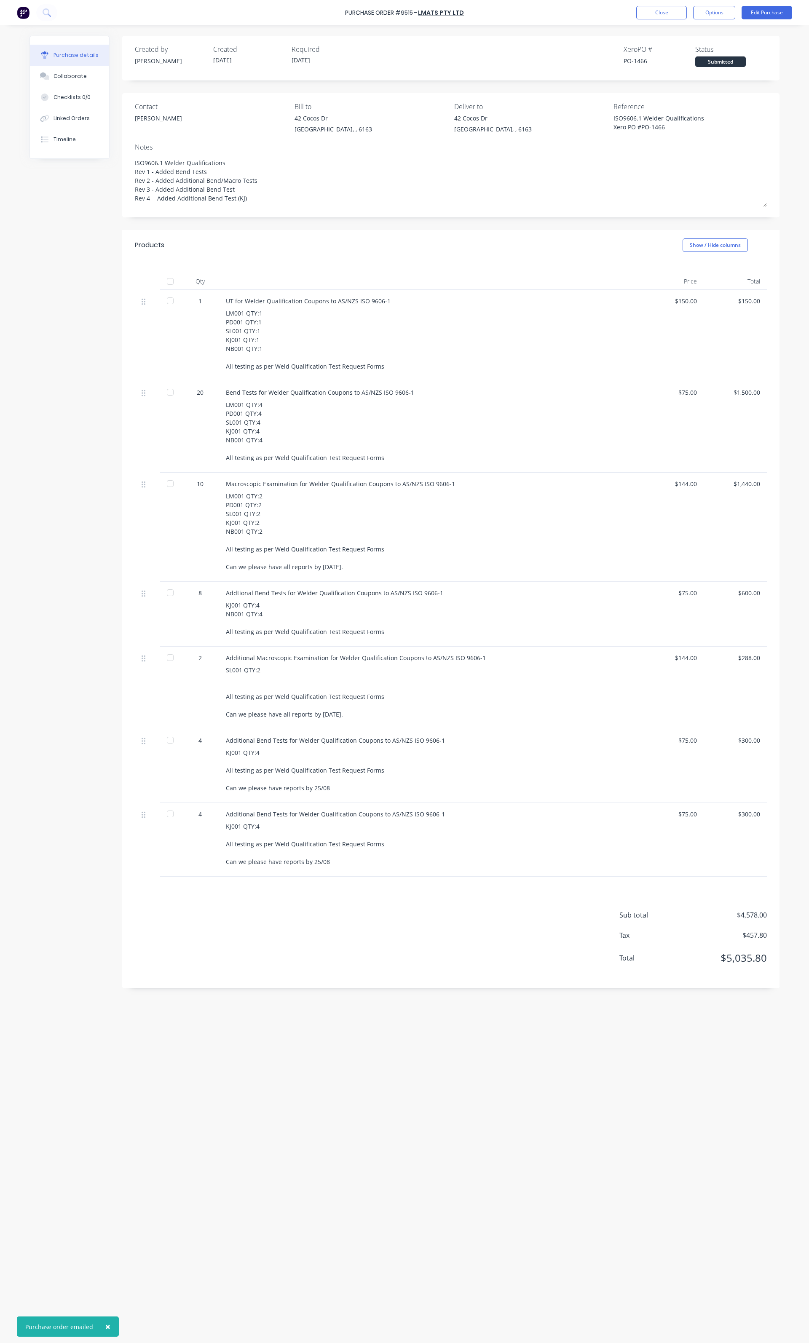
type textarea "x"
click at [647, 14] on button "Close" at bounding box center [661, 12] width 51 height 13
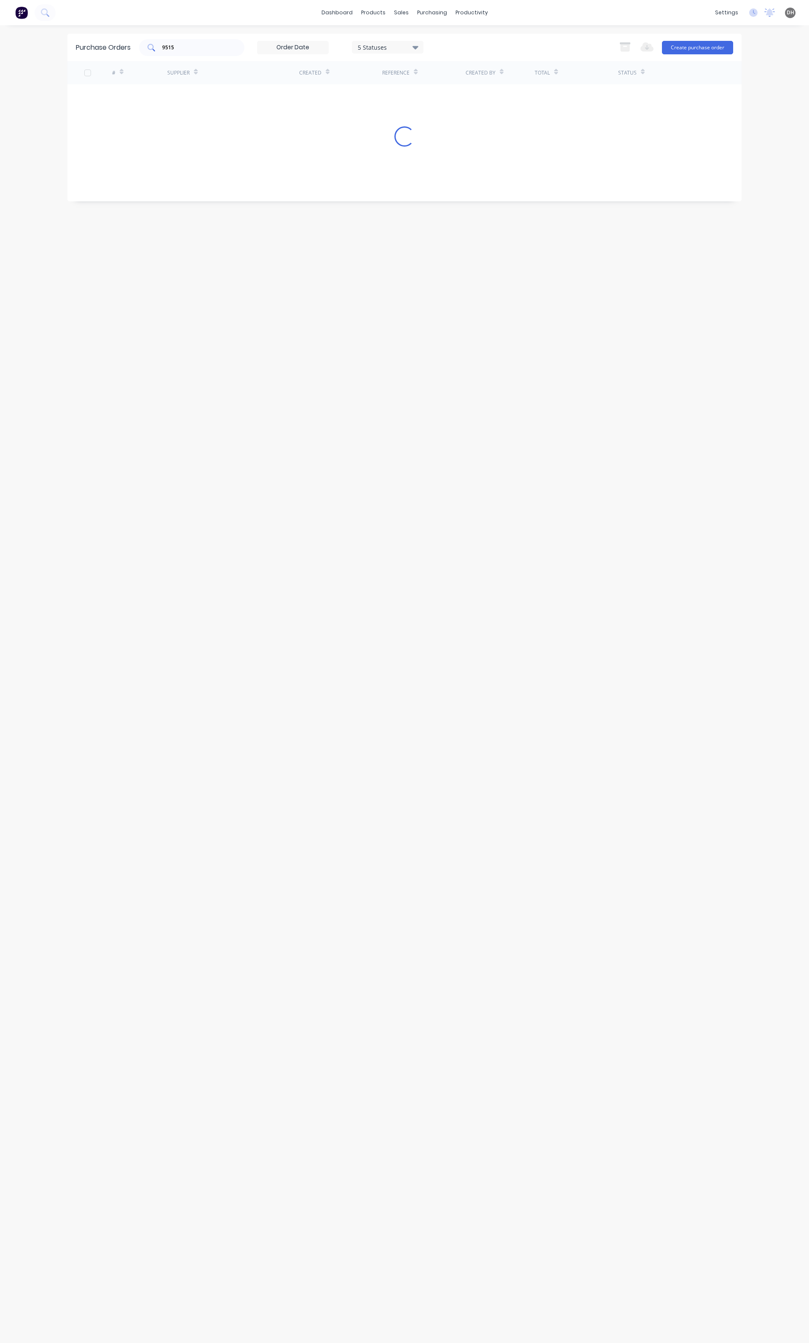
click at [203, 46] on input "9515" at bounding box center [196, 47] width 70 height 8
type input "5958"
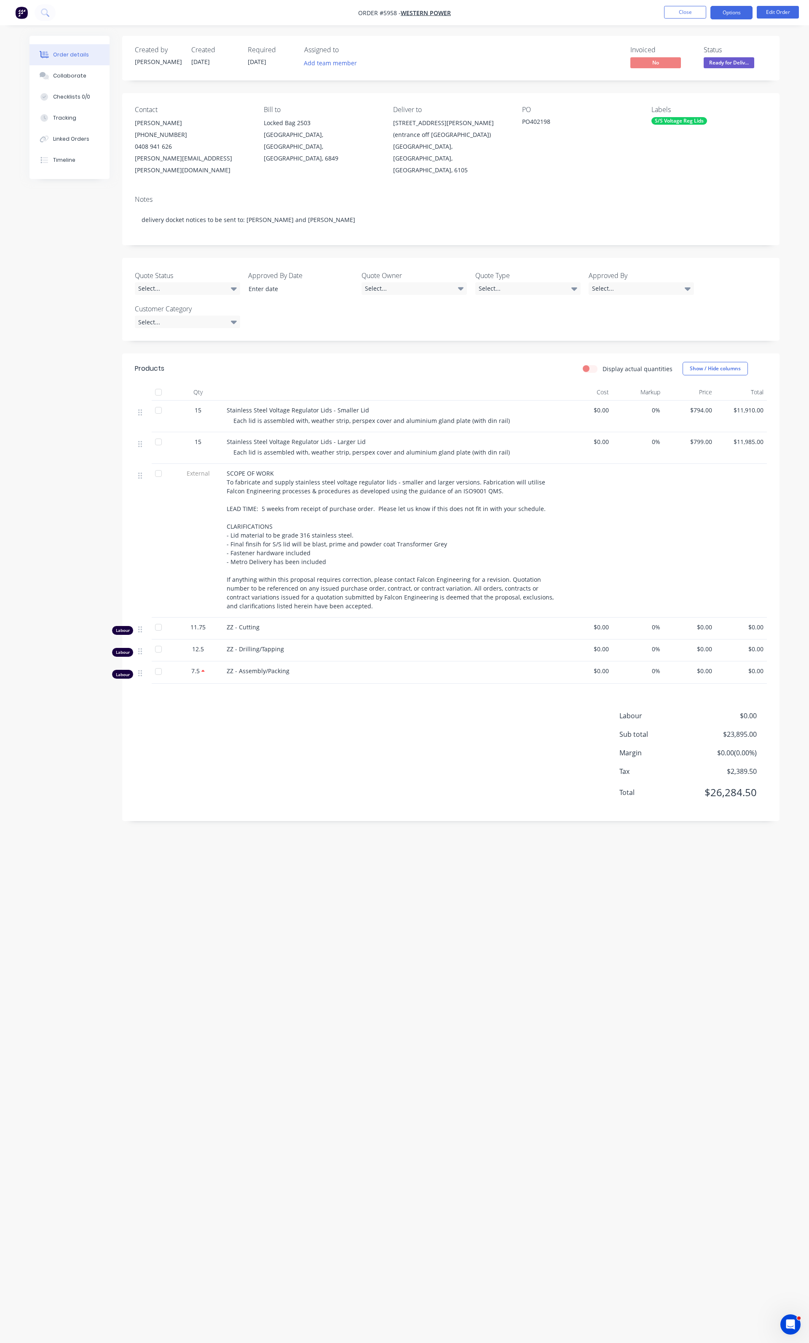
click at [743, 16] on button "Options" at bounding box center [731, 12] width 42 height 13
click at [682, 116] on div "Delivery Docket" at bounding box center [706, 118] width 78 height 12
click at [683, 83] on div "Without pricing" at bounding box center [706, 85] width 78 height 12
click at [680, 112] on button "Delivery Docket" at bounding box center [706, 118] width 93 height 17
click at [689, 86] on div "Without pricing" at bounding box center [706, 85] width 78 height 12
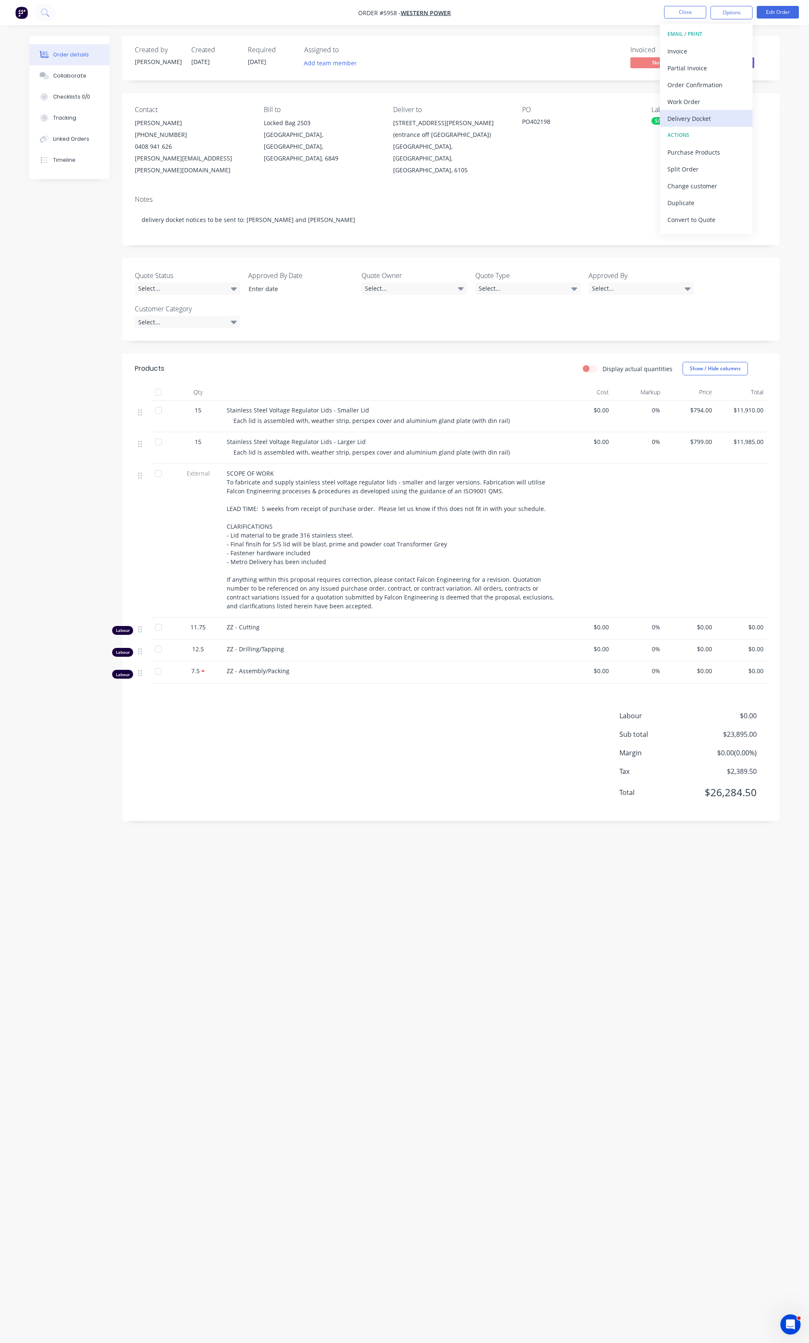
click at [693, 113] on div "Delivery Docket" at bounding box center [706, 118] width 78 height 12
click at [685, 83] on div "Without pricing" at bounding box center [706, 85] width 78 height 12
click at [486, 508] on div "SCOPE OF WORK To fabricate and supply stainless steel voltage regulator lids - …" at bounding box center [392, 540] width 330 height 142
click at [777, 12] on button "Edit Order" at bounding box center [778, 12] width 42 height 13
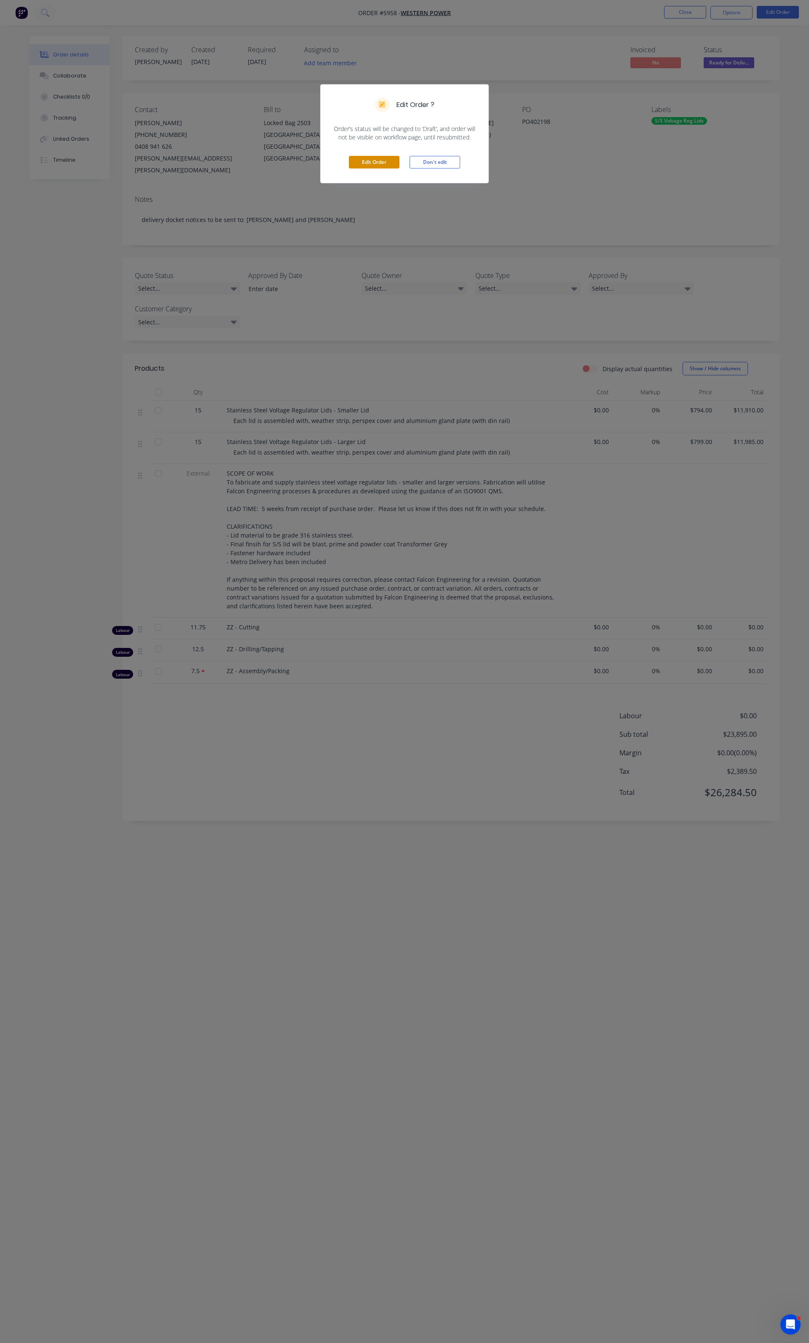
click at [387, 159] on button "Edit Order" at bounding box center [374, 162] width 51 height 13
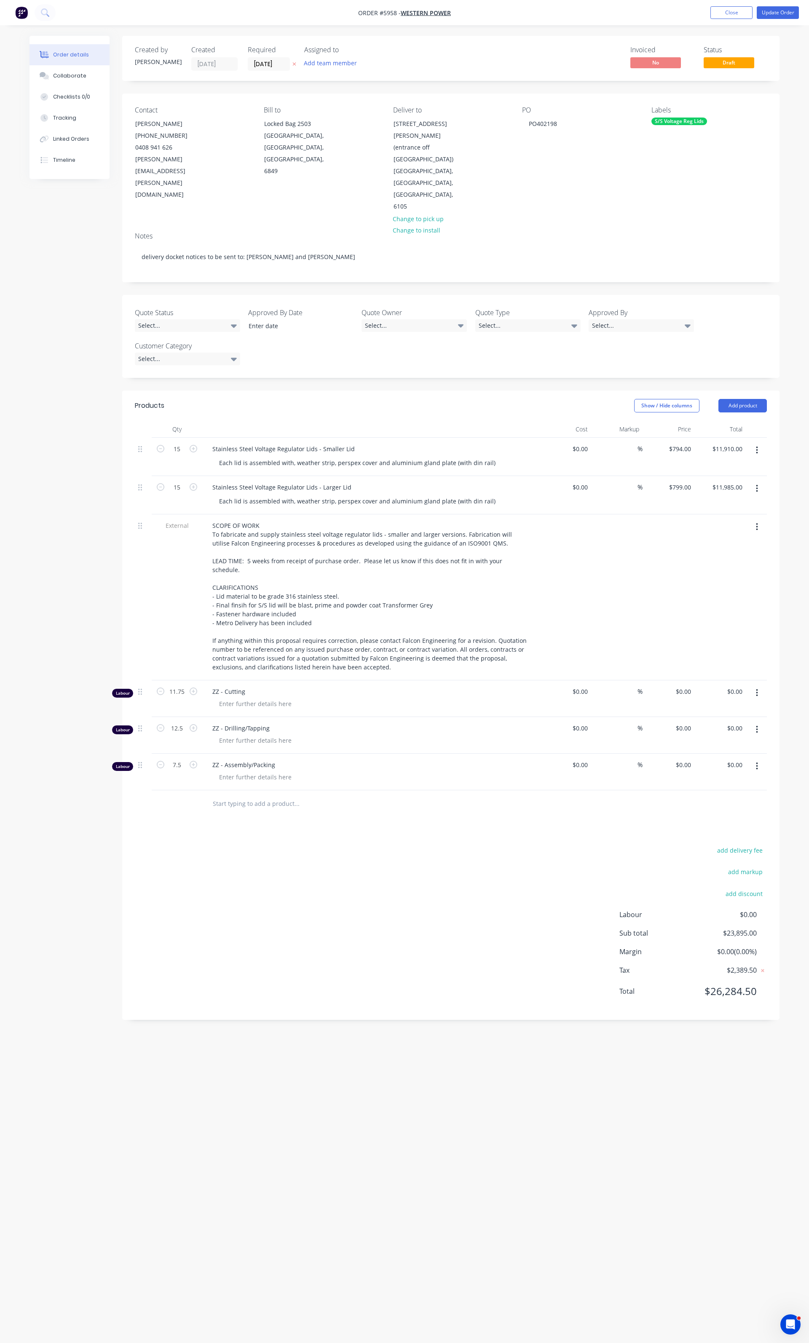
click at [173, 521] on span "External" at bounding box center [177, 525] width 44 height 9
click at [145, 519] on div at bounding box center [143, 524] width 10 height 11
click at [757, 522] on icon "button" at bounding box center [757, 526] width 2 height 9
click at [540, 845] on div "add delivery fee add markup add discount Labour $0.00 Sub total $23,895.00 Marg…" at bounding box center [451, 926] width 632 height 163
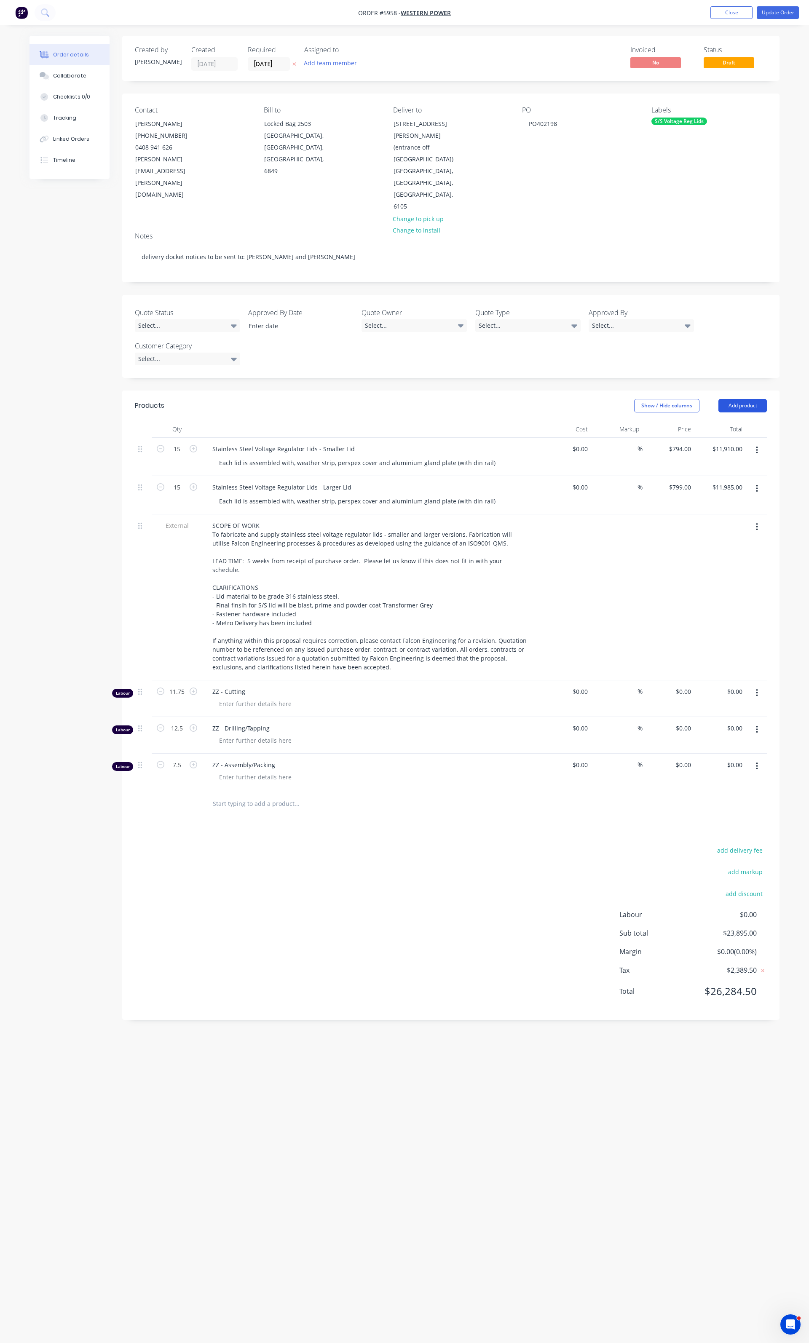
click at [759, 399] on button "Add product" at bounding box center [742, 405] width 48 height 13
click at [717, 522] on div "Notes (Internal)" at bounding box center [726, 528] width 65 height 12
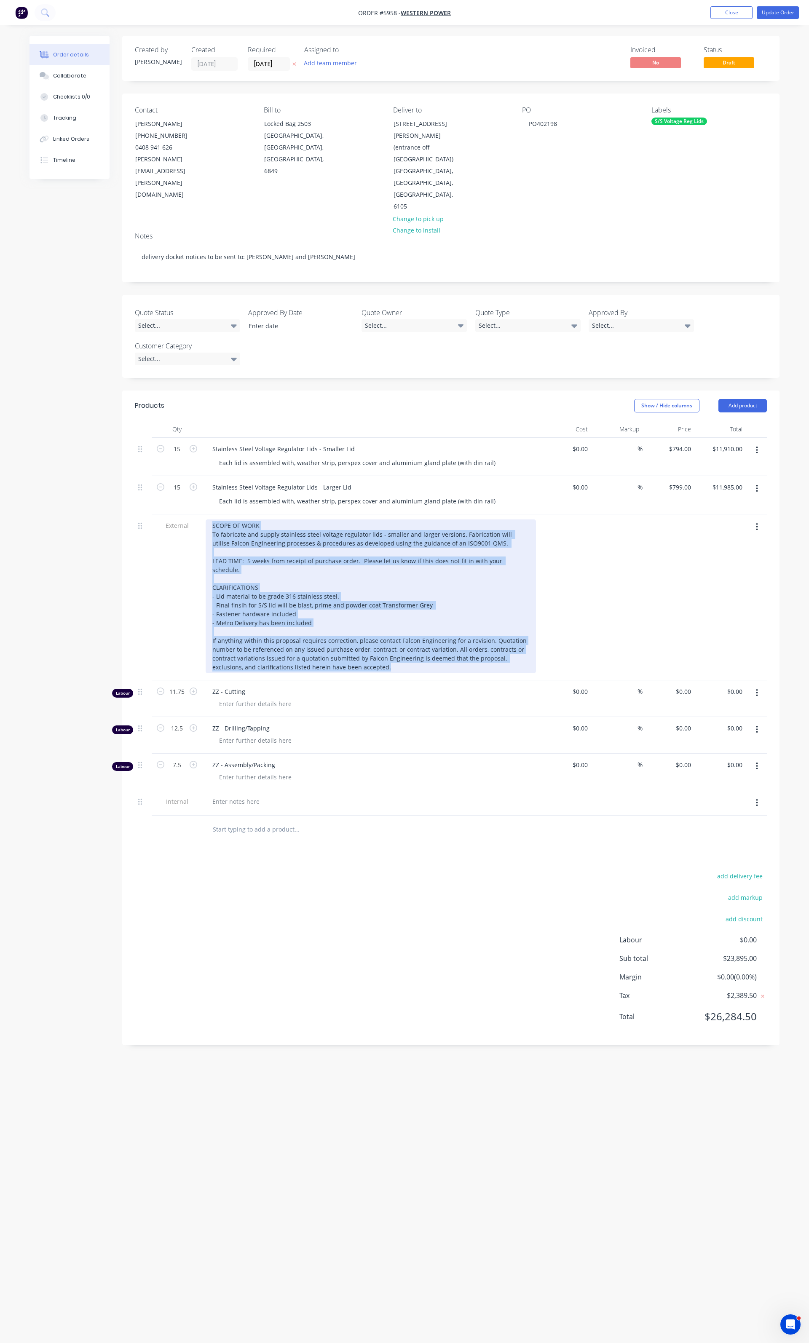
drag, startPoint x: 364, startPoint y: 627, endPoint x: 201, endPoint y: 491, distance: 212.7
click at [201, 514] on div "External SCOPE OF WORK To fabricate and supply stainless steel voltage regulato…" at bounding box center [451, 597] width 632 height 166
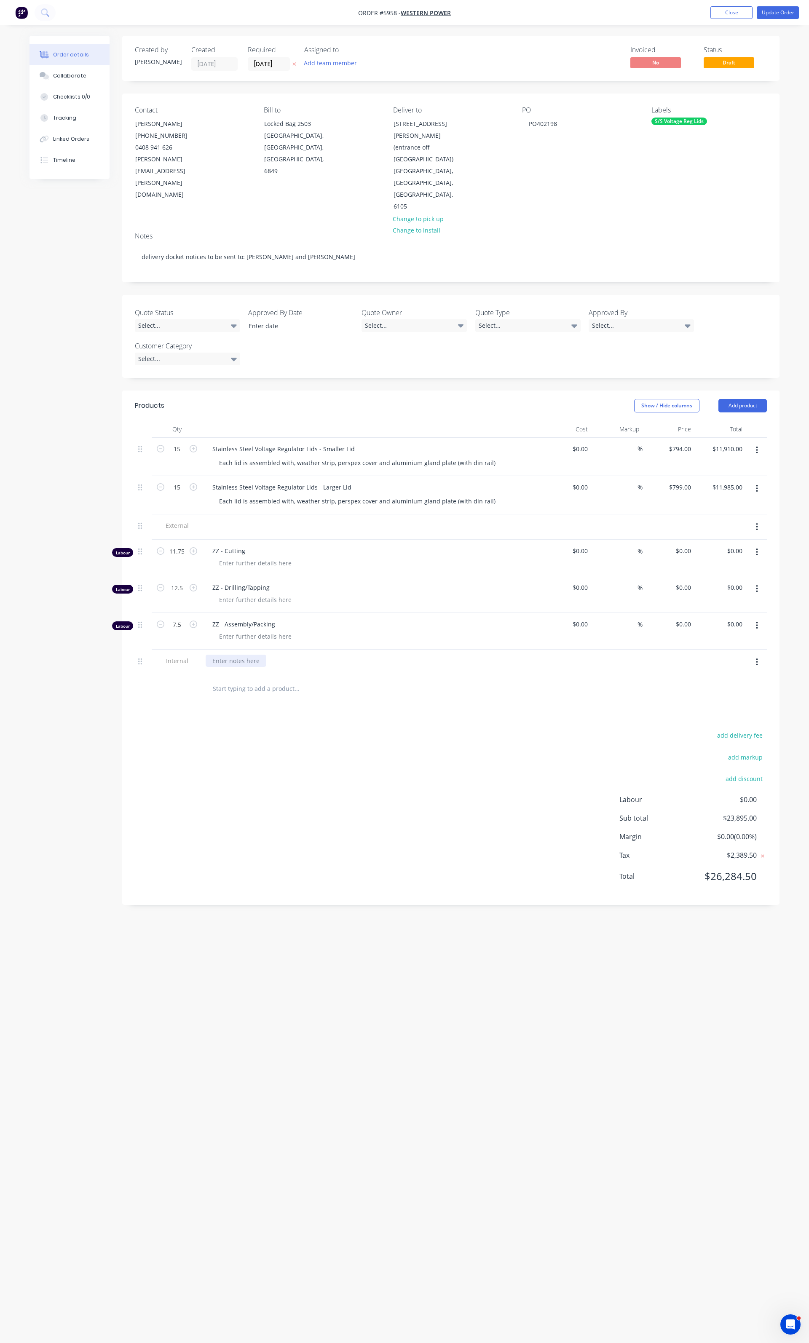
click at [253, 655] on div at bounding box center [236, 661] width 61 height 12
paste div
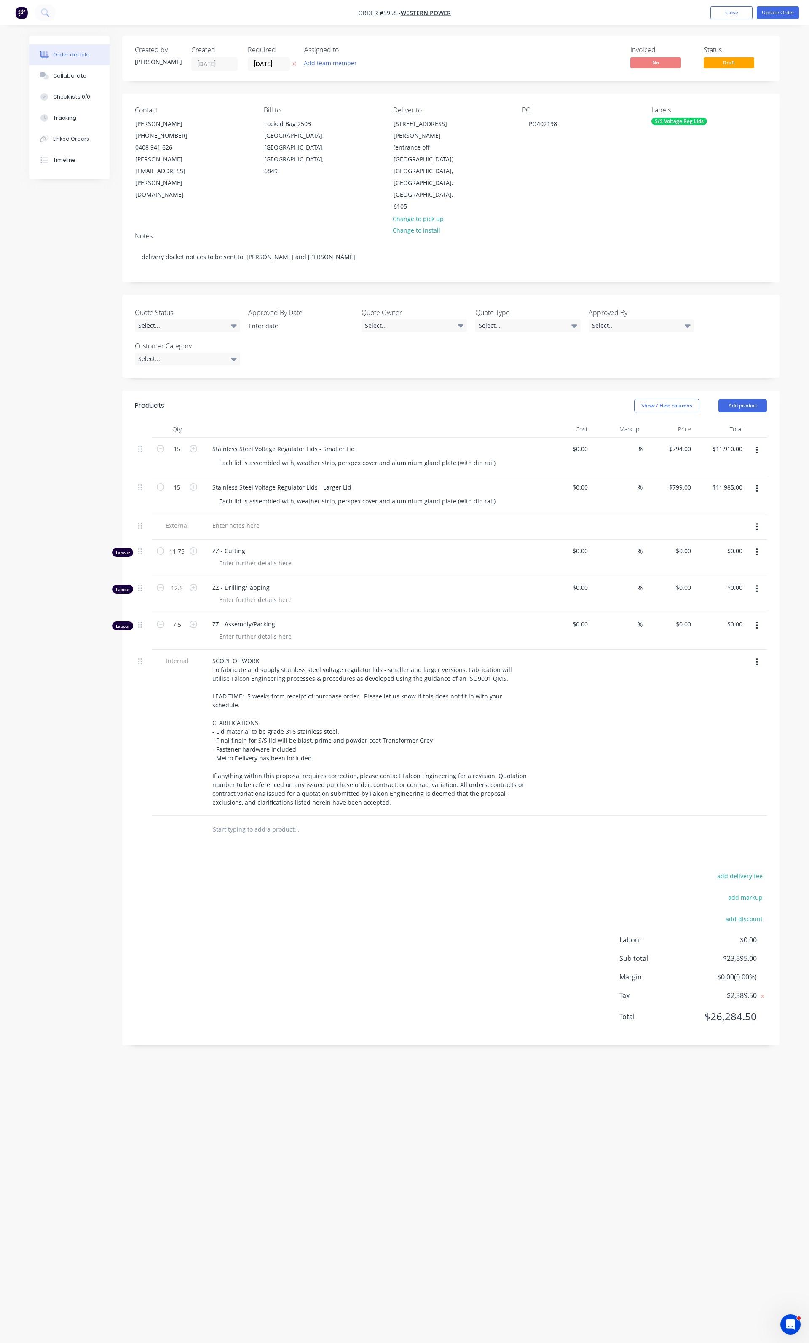
click at [761, 519] on button "button" at bounding box center [757, 526] width 20 height 15
click at [716, 560] on div "Delete" at bounding box center [726, 566] width 65 height 12
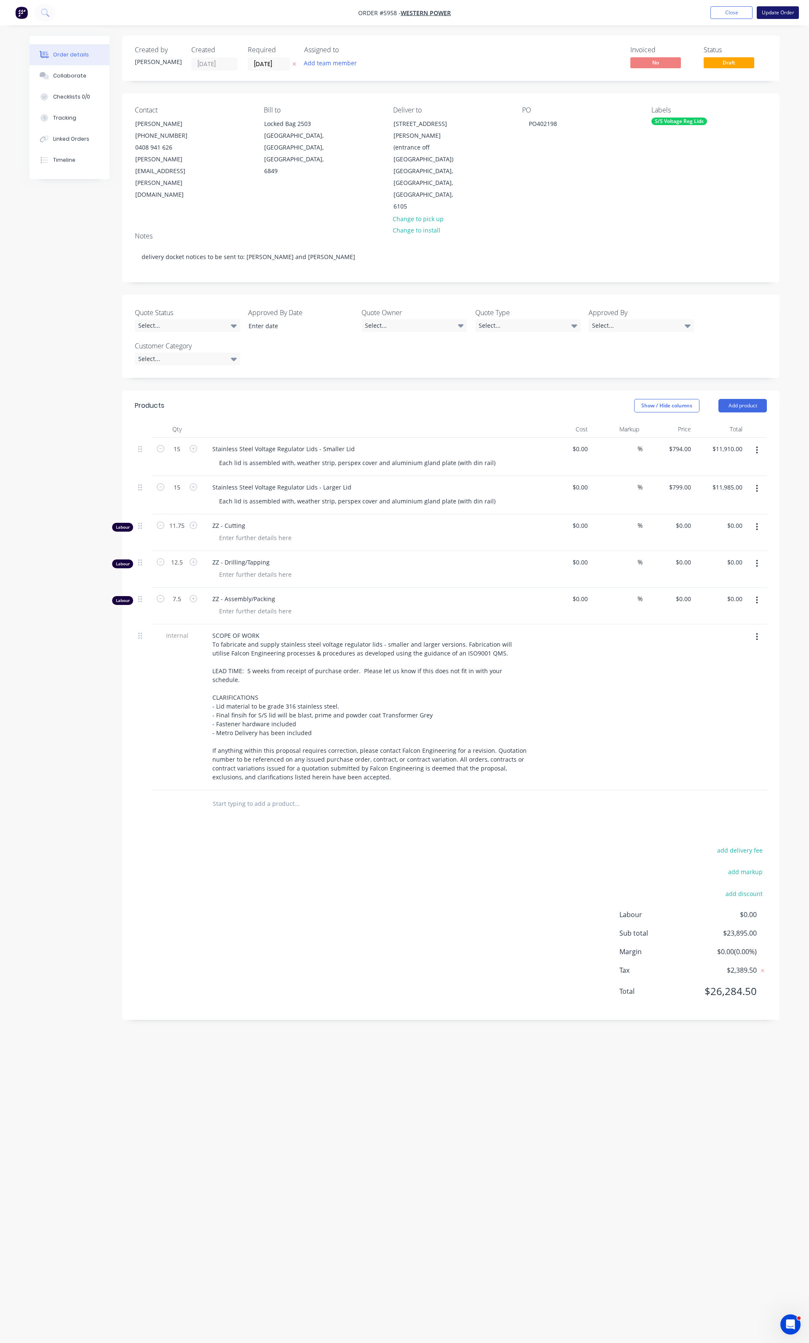
click at [776, 12] on button "Update Order" at bounding box center [778, 12] width 42 height 13
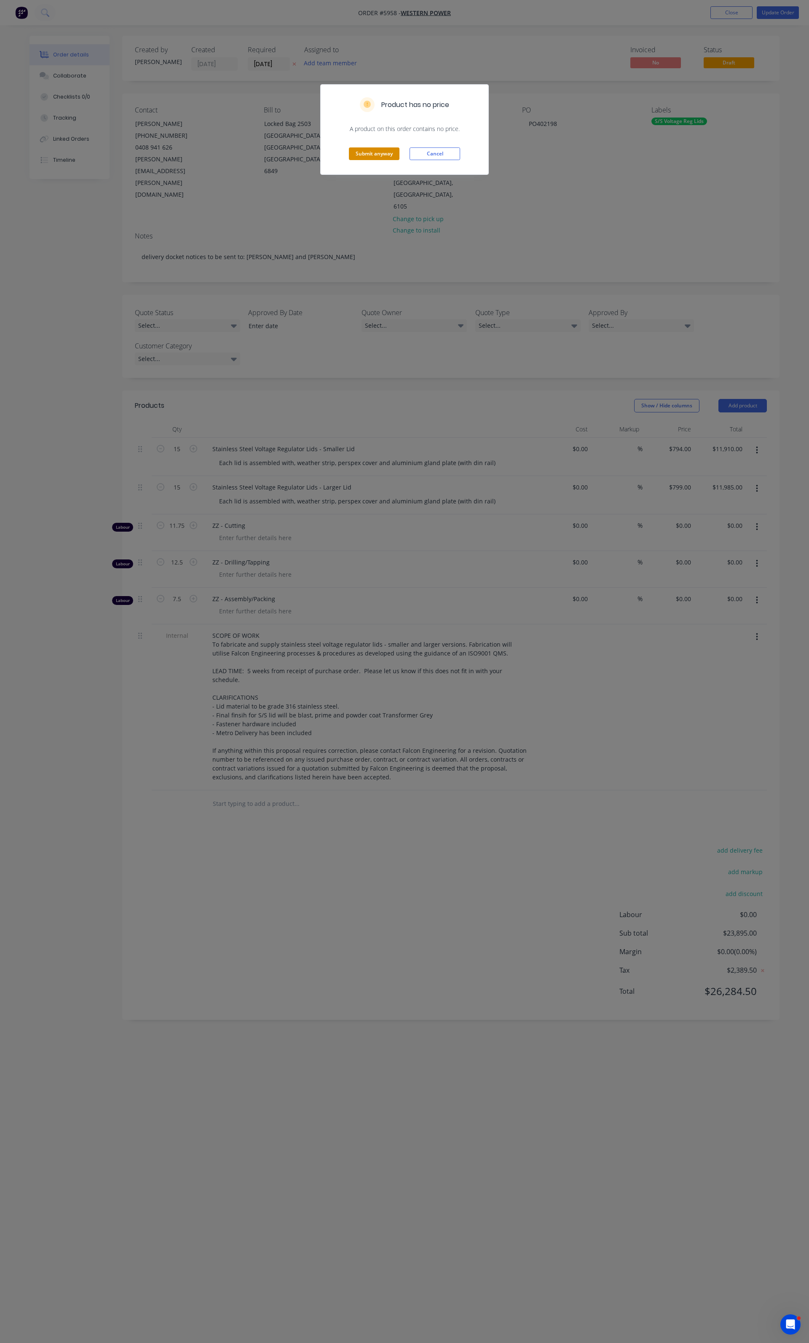
click at [374, 157] on button "Submit anyway" at bounding box center [374, 153] width 51 height 13
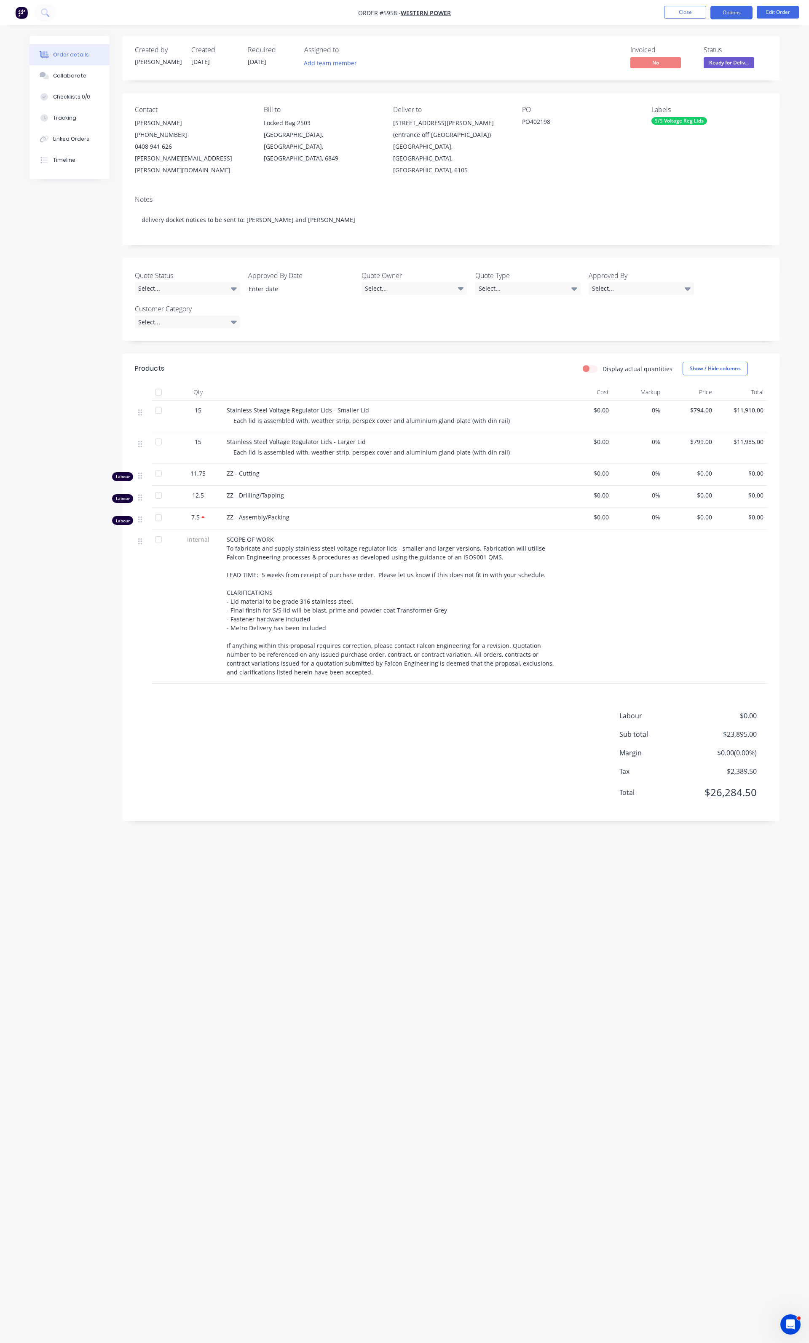
click at [731, 11] on button "Options" at bounding box center [731, 12] width 42 height 13
click at [699, 115] on div "Delivery Docket" at bounding box center [706, 118] width 78 height 12
click at [684, 83] on div "Without pricing" at bounding box center [706, 85] width 78 height 12
click at [642, 1221] on div "Created by Bevan Created 10/06/25 Required 28/08/25 Assigned to Add team member…" at bounding box center [404, 655] width 750 height 1239
